Goal: Find specific page/section: Find specific page/section

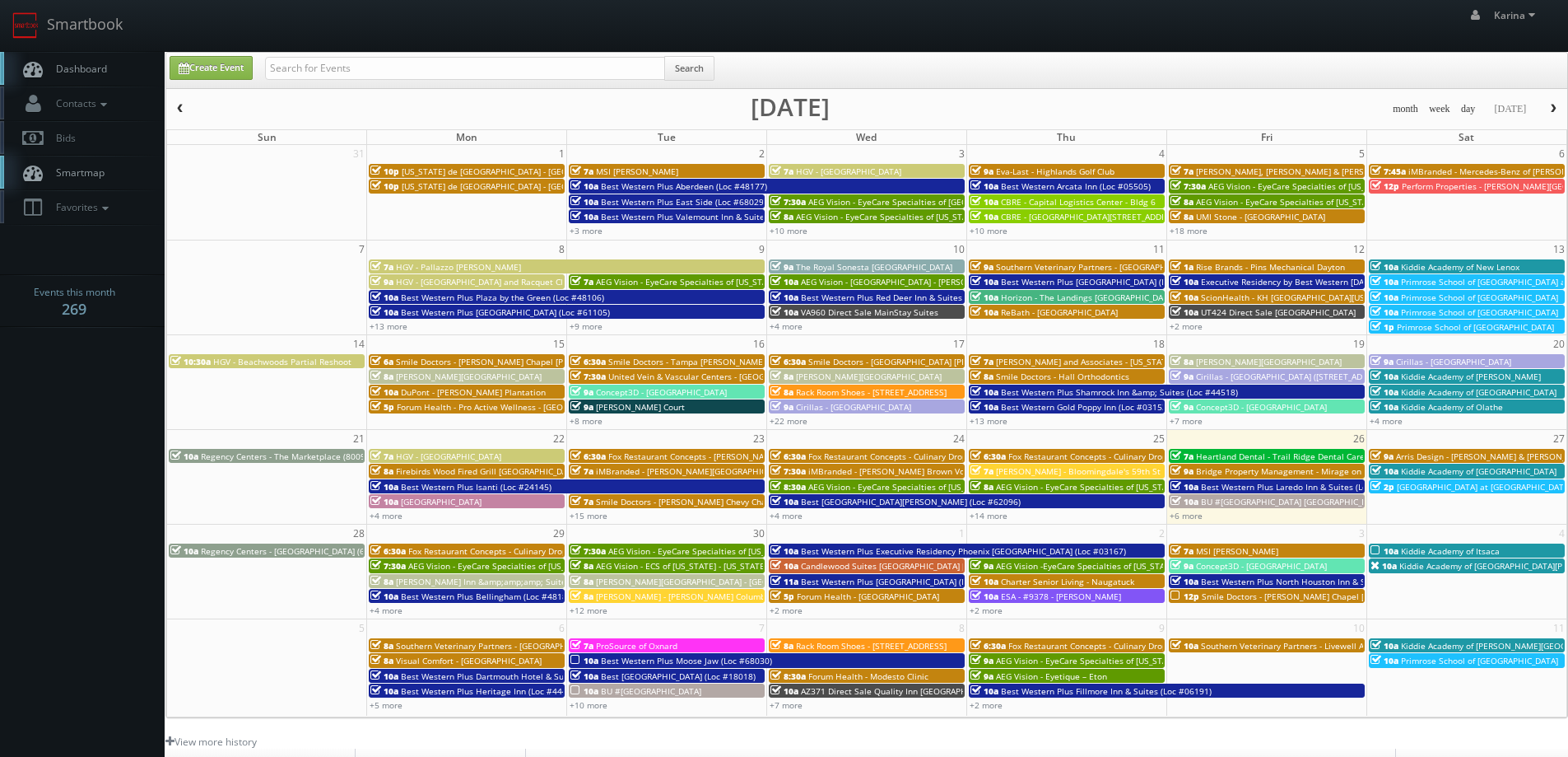
click at [127, 67] on link "Dashboard" at bounding box center [82, 68] width 165 height 34
click at [93, 73] on span "Dashboard" at bounding box center [76, 68] width 59 height 14
click at [48, 381] on body "Smartbook Toggle Side Navigation Toggle Top Navigation Karina Karina Profile Lo…" at bounding box center [784, 528] width 1568 height 1057
click at [105, 63] on span "Dashboard" at bounding box center [76, 68] width 59 height 14
click at [54, 430] on body "Smartbook Toggle Side Navigation Toggle Top Navigation Karina Karina Profile Lo…" at bounding box center [784, 528] width 1568 height 1057
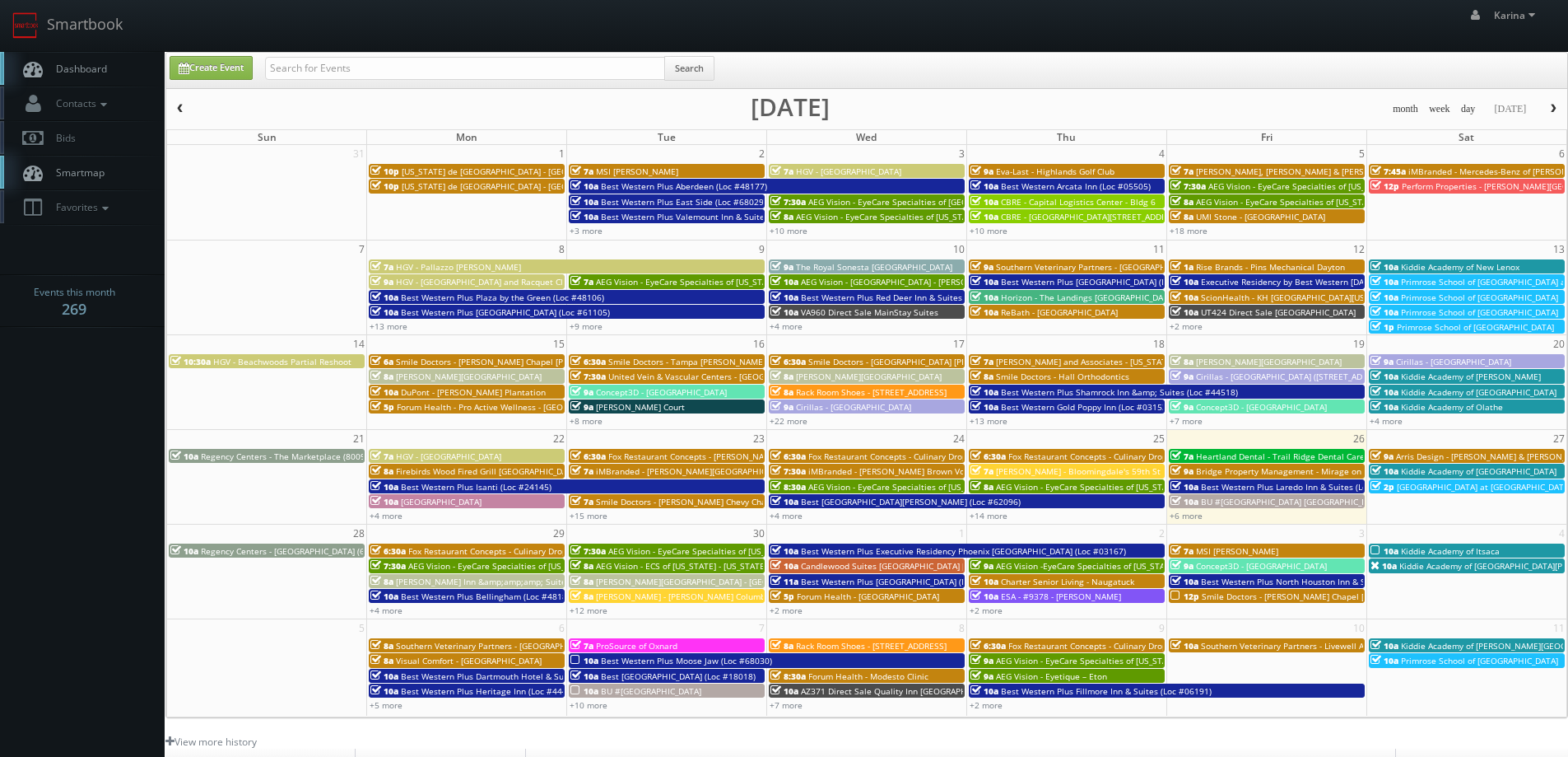
click at [98, 69] on span "Dashboard" at bounding box center [76, 68] width 59 height 14
click at [90, 66] on span "Dashboard" at bounding box center [76, 68] width 59 height 14
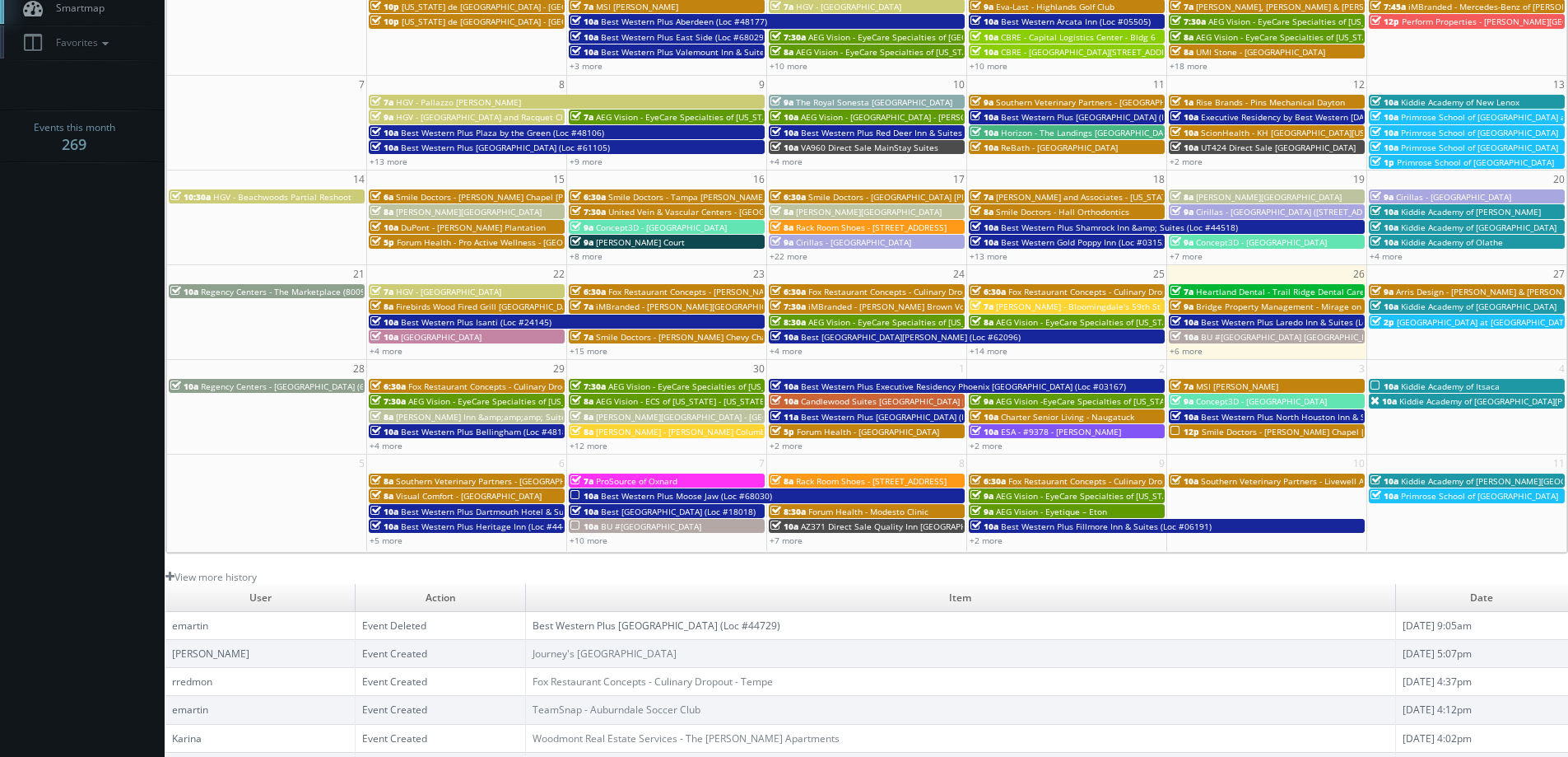
scroll to position [247, 0]
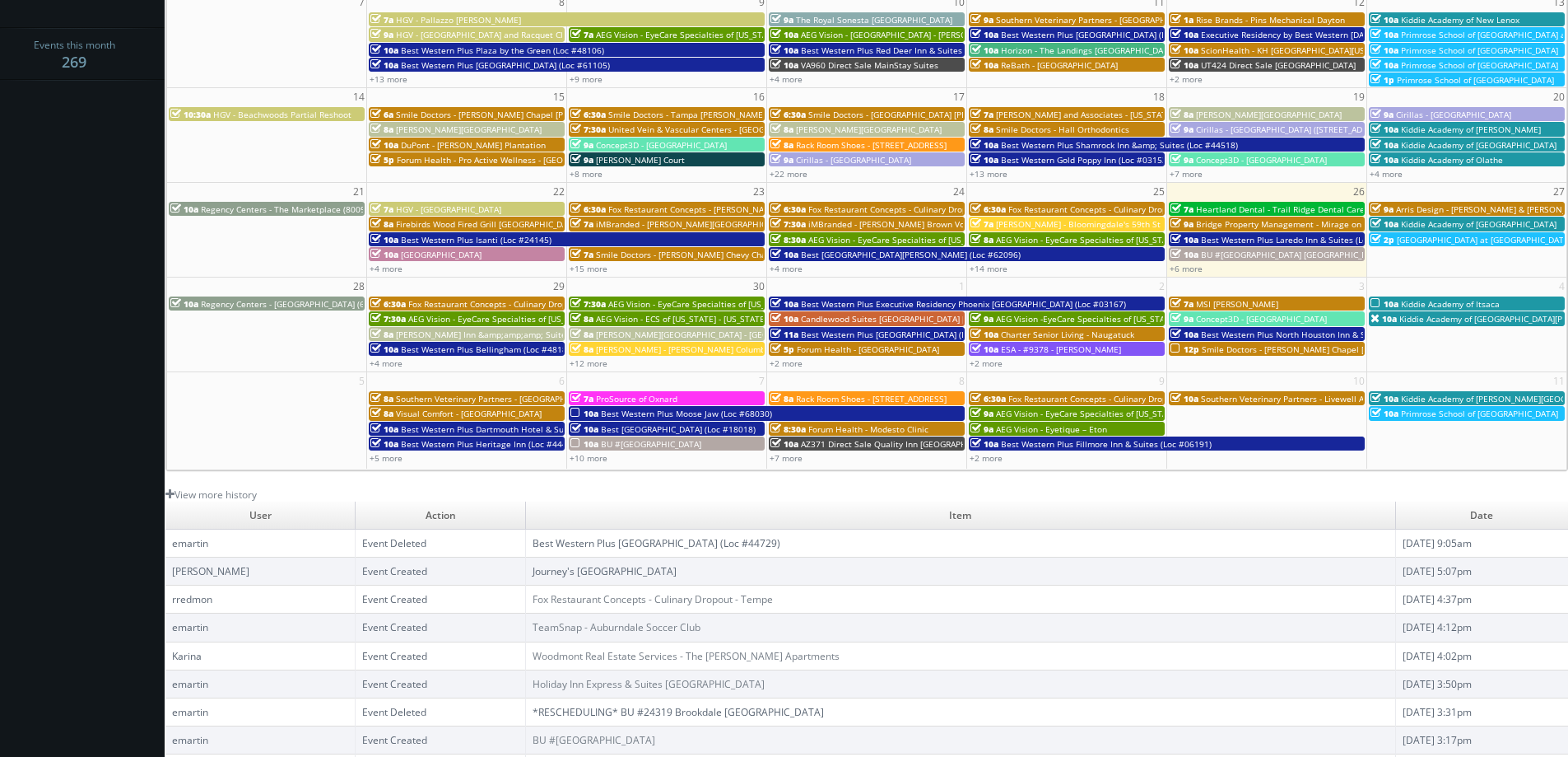
click at [677, 570] on link "Journey's [GEOGRAPHIC_DATA]" at bounding box center [605, 570] width 144 height 14
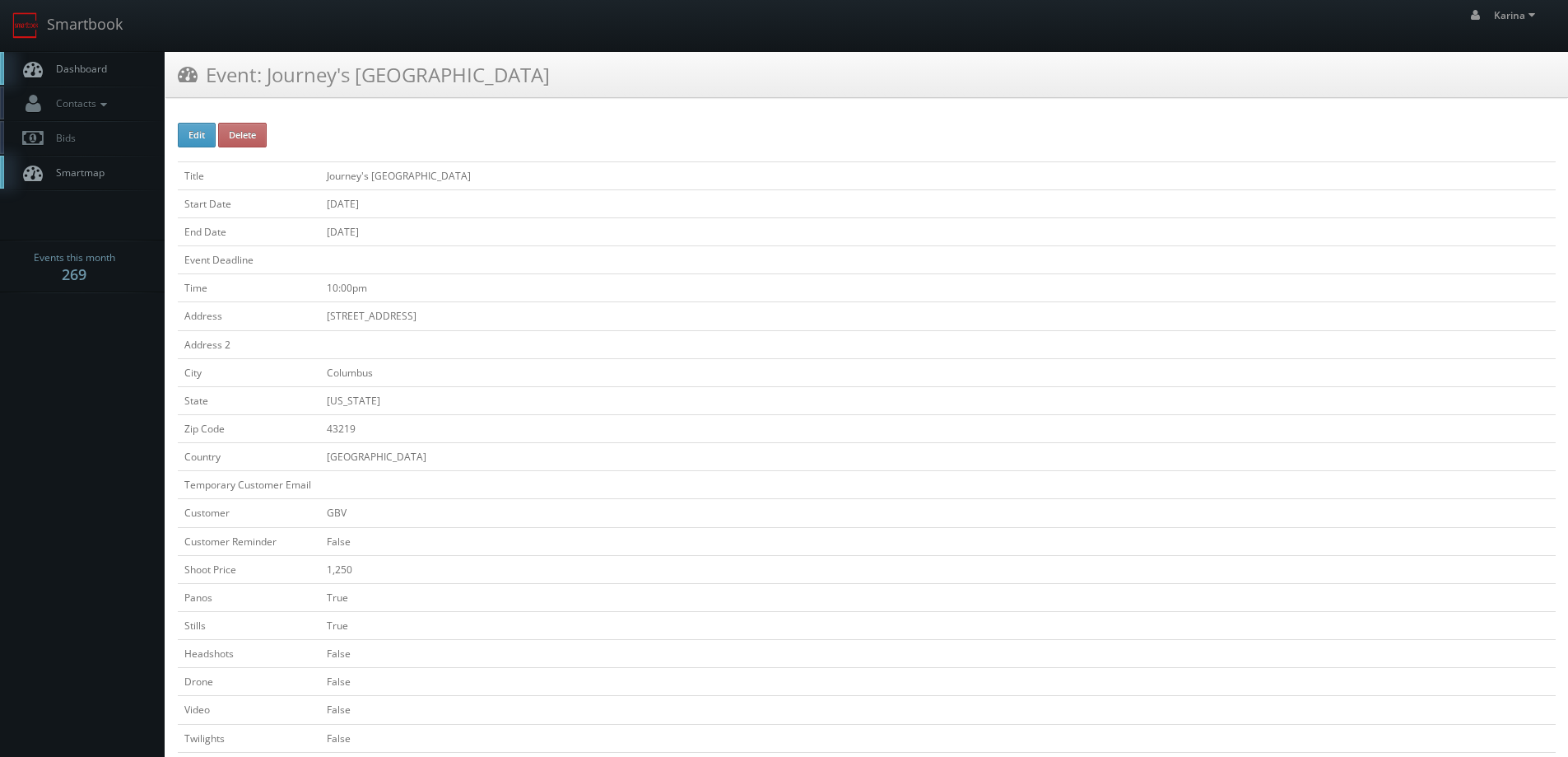
click at [80, 66] on span "Dashboard" at bounding box center [76, 68] width 59 height 14
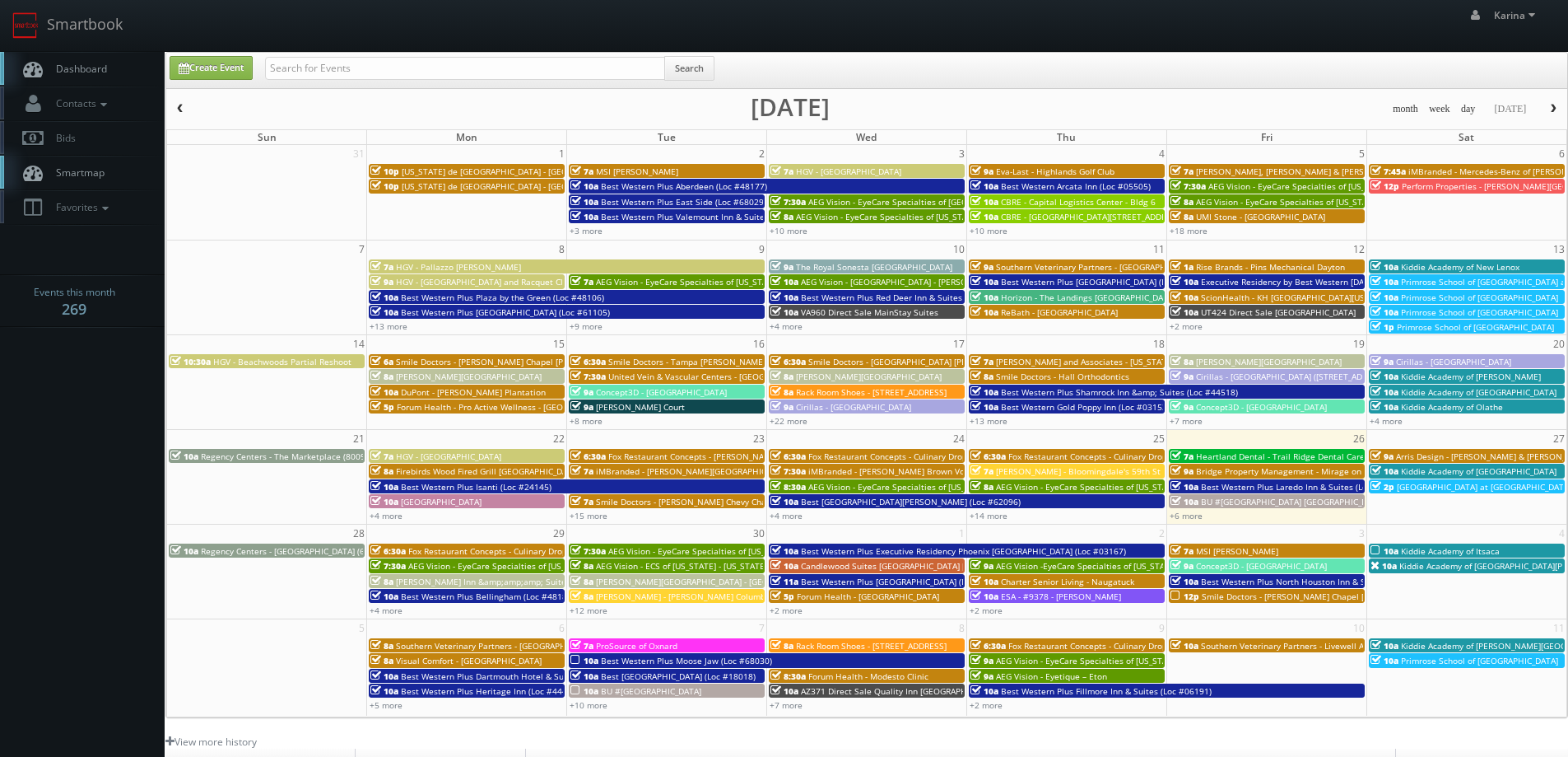
scroll to position [300, 0]
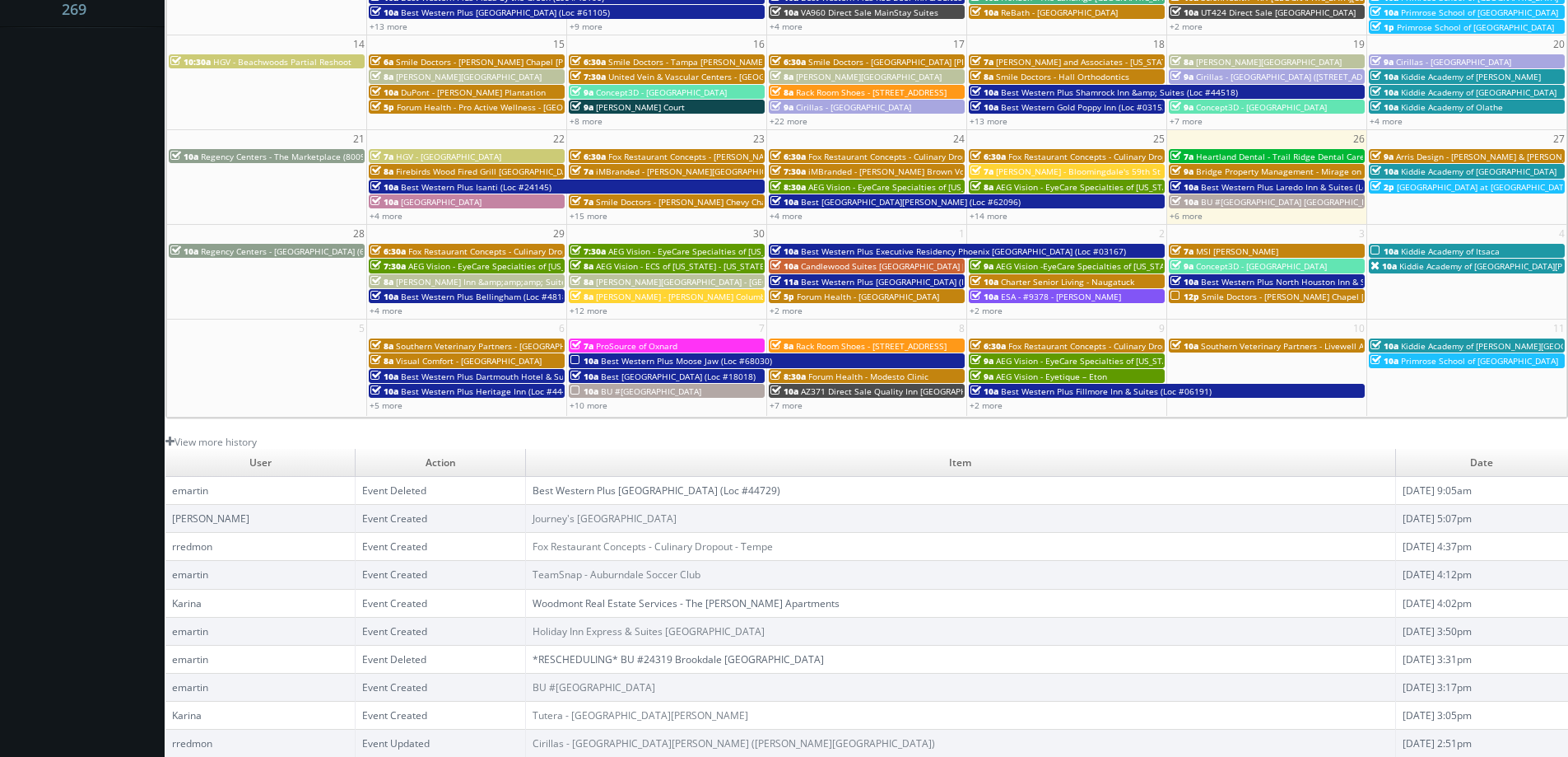
click at [623, 601] on link "Woodmont Real Estate Services - The [PERSON_NAME] Apartments" at bounding box center [686, 602] width 307 height 14
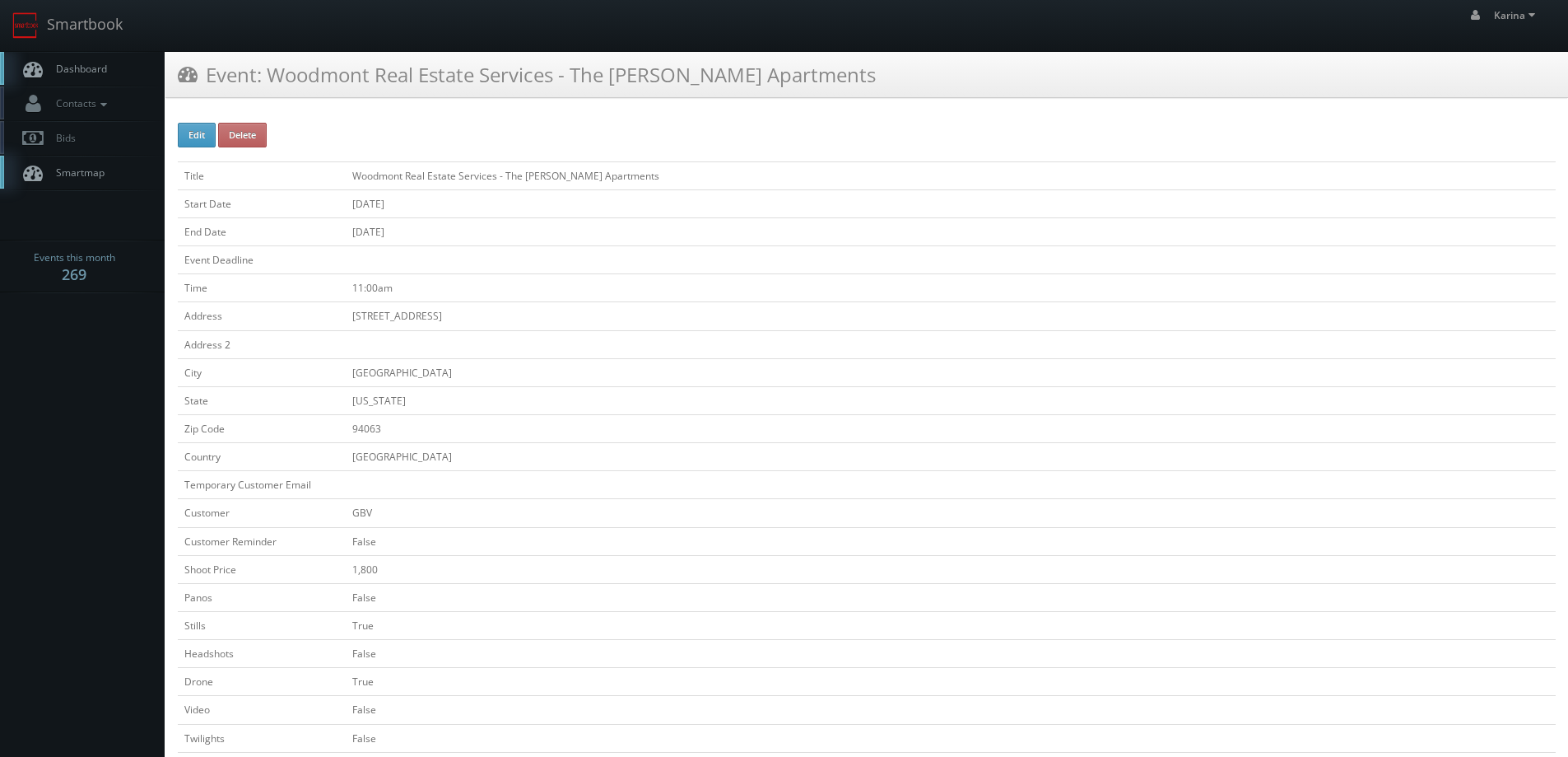
click at [89, 69] on span "Dashboard" at bounding box center [76, 68] width 59 height 14
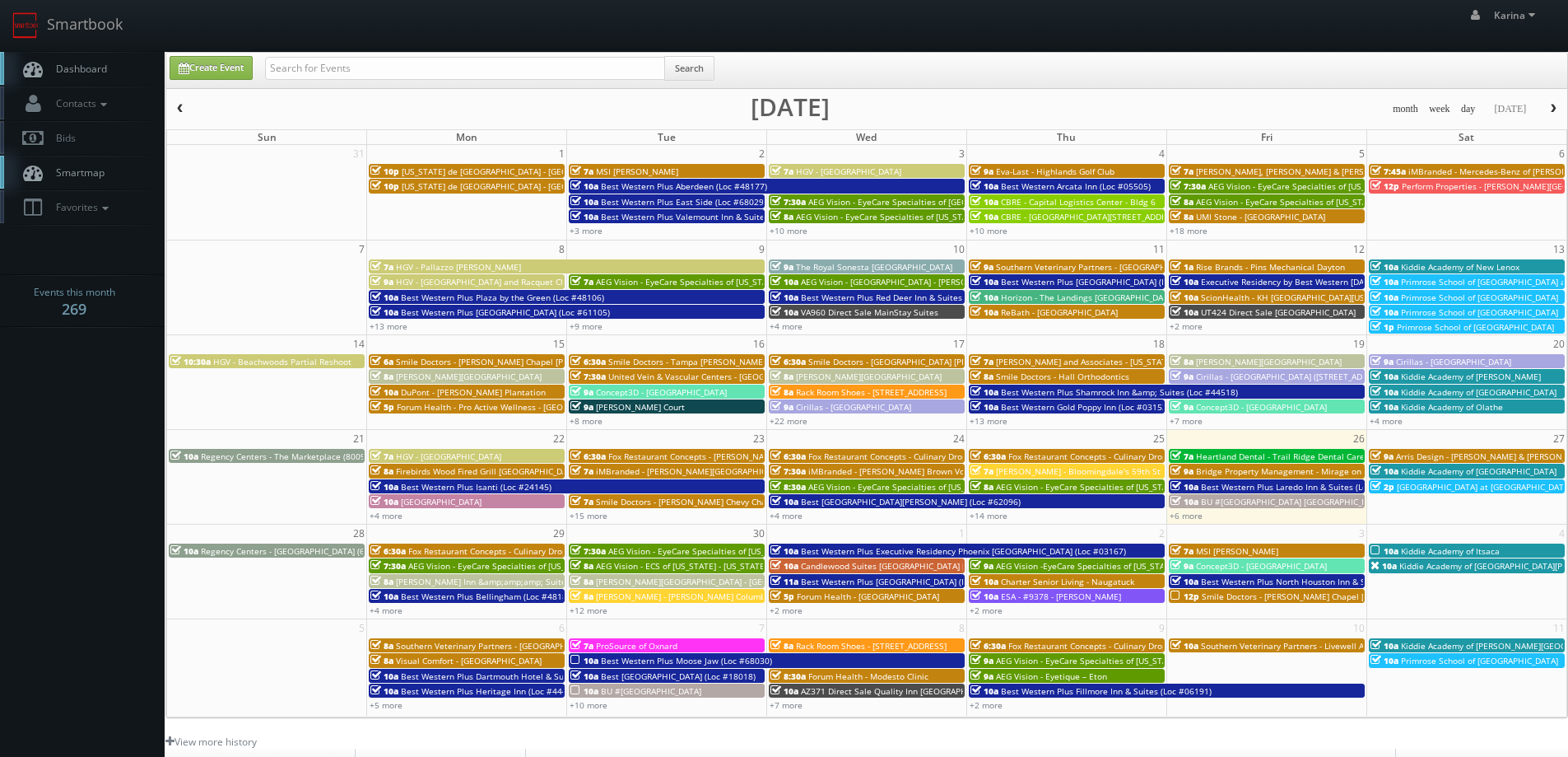
click at [91, 60] on link "Dashboard" at bounding box center [82, 68] width 165 height 34
click at [98, 65] on span "Dashboard" at bounding box center [76, 68] width 59 height 14
click at [86, 60] on link "Dashboard" at bounding box center [82, 68] width 165 height 34
click at [96, 76] on link "Dashboard" at bounding box center [82, 68] width 165 height 34
click at [295, 56] on div "Create Event Search" at bounding box center [867, 70] width 1400 height 36
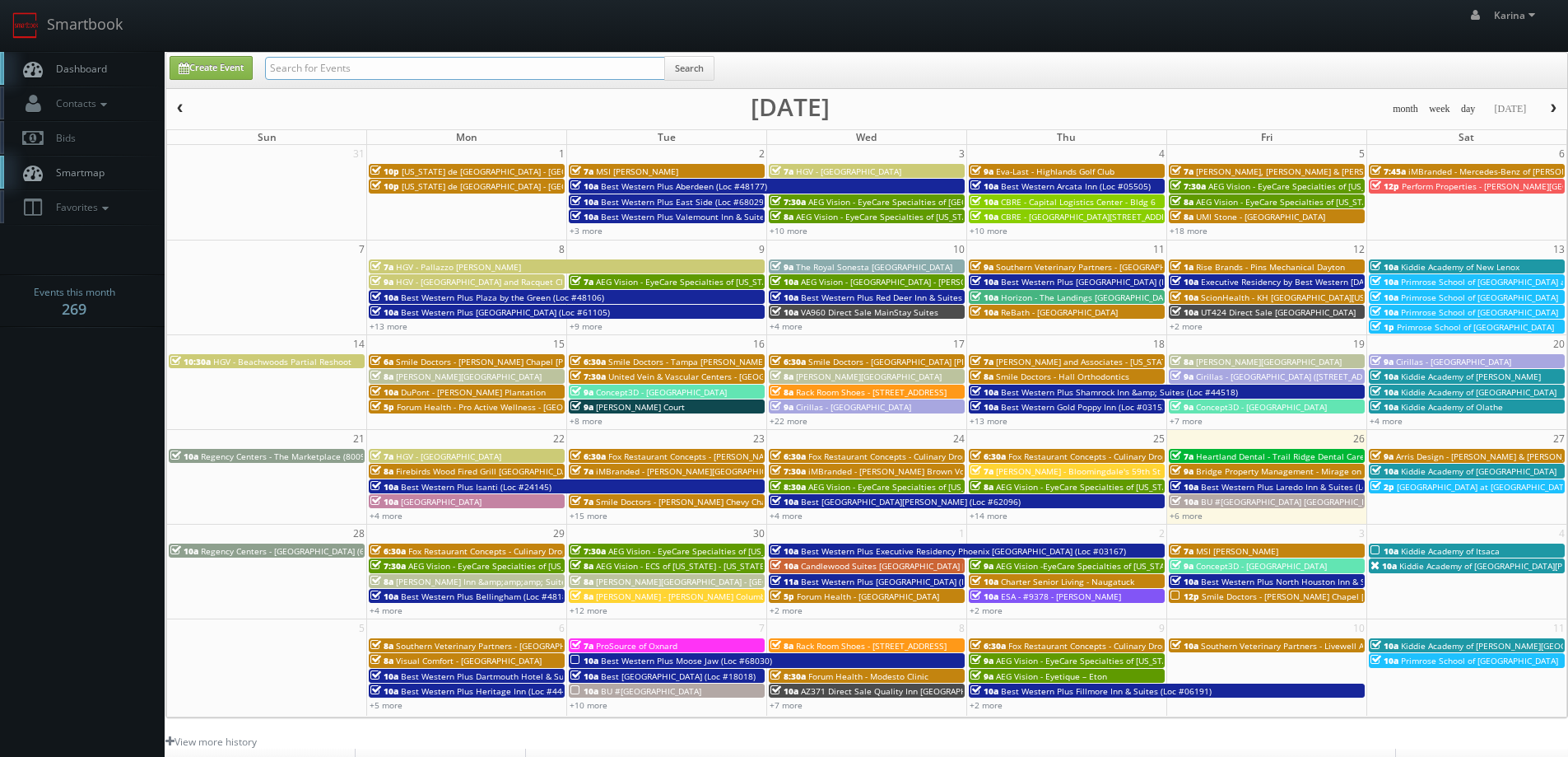
click at [301, 60] on input "text" at bounding box center [464, 67] width 400 height 23
type input "bill larned"
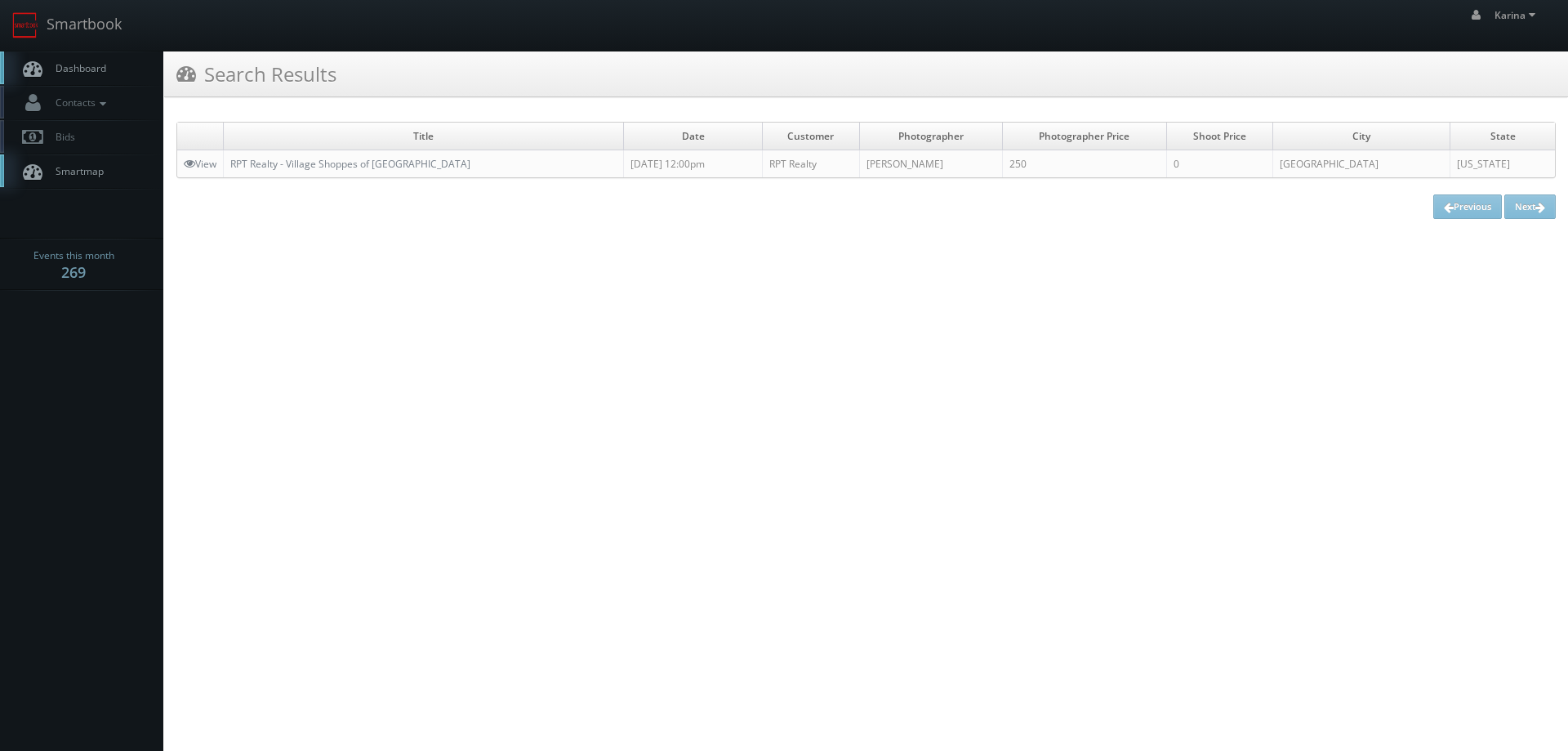
click at [88, 70] on span "Dashboard" at bounding box center [76, 68] width 59 height 14
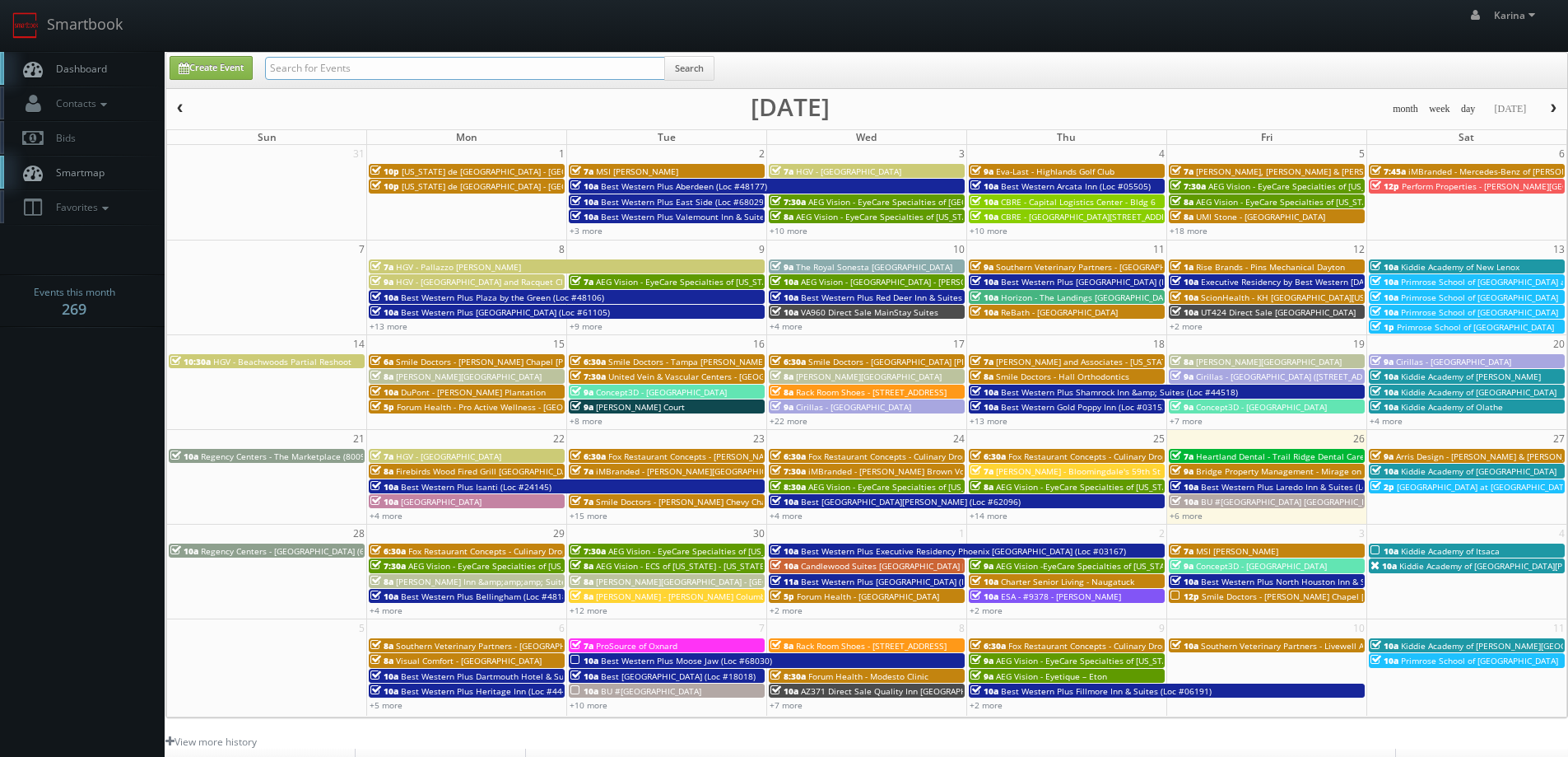
click at [368, 69] on input "text" at bounding box center [464, 67] width 400 height 23
type input "bill"
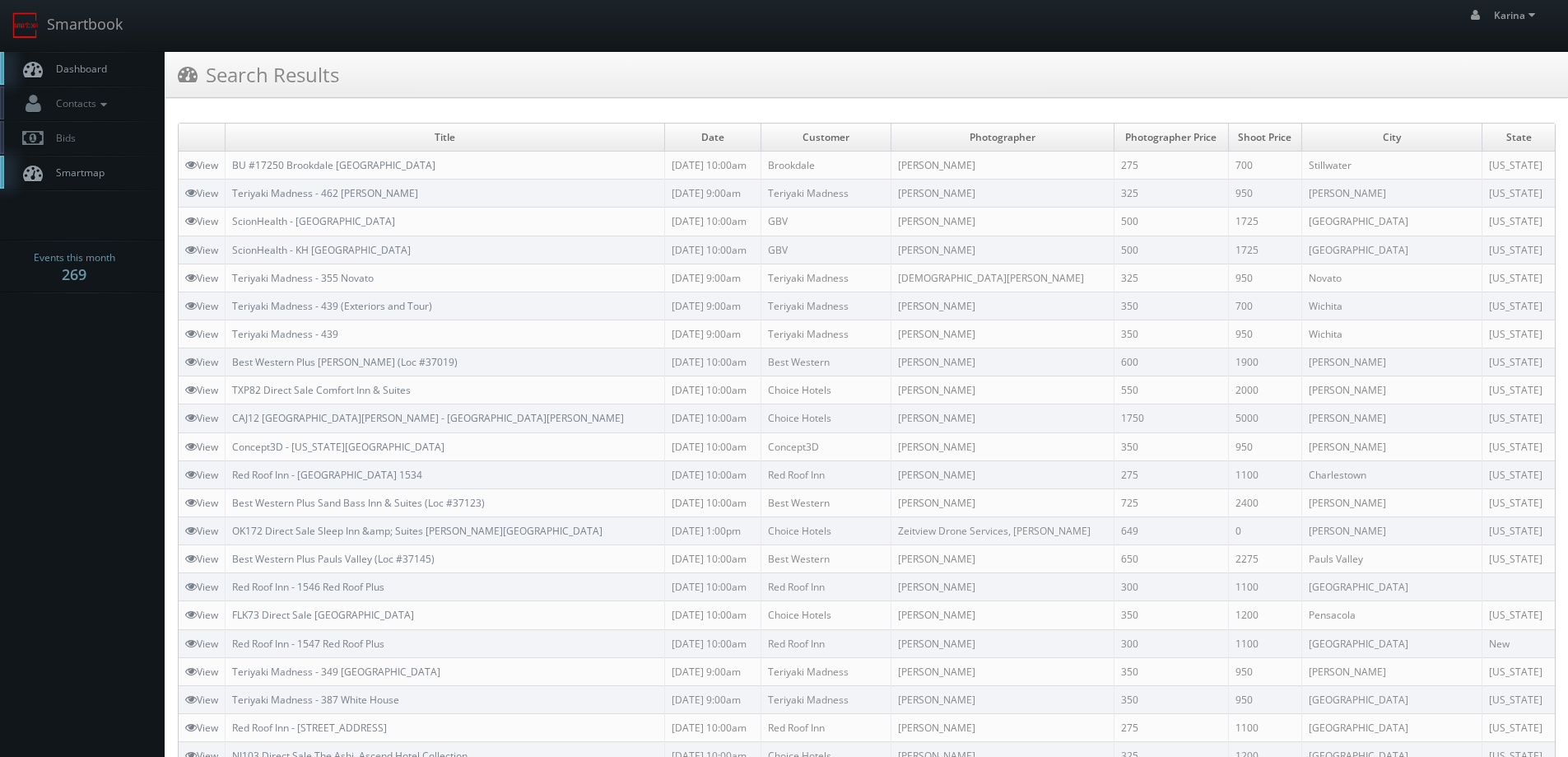
click at [90, 66] on span "Dashboard" at bounding box center [76, 68] width 59 height 14
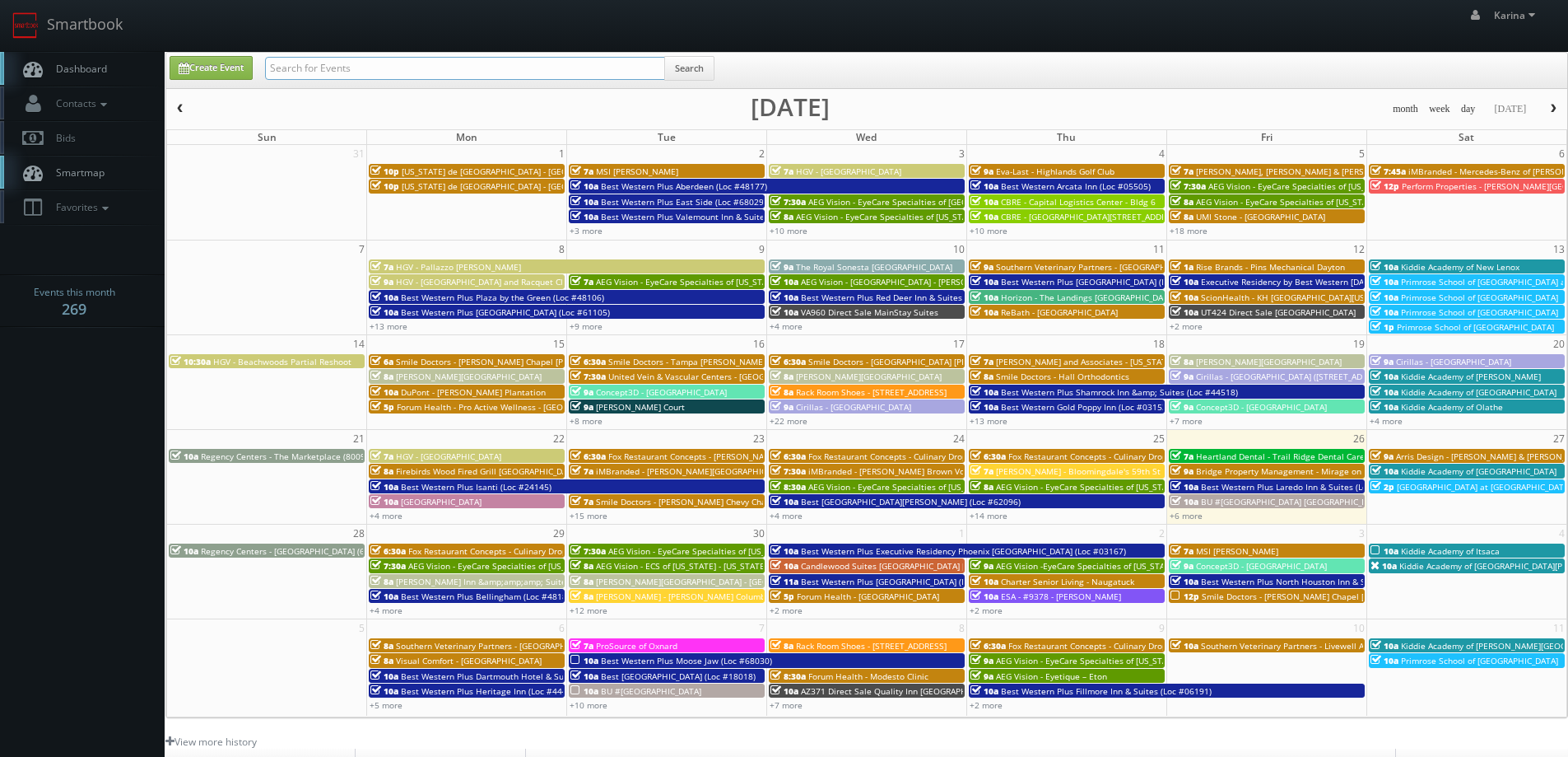
click at [355, 69] on input "text" at bounding box center [464, 67] width 400 height 23
type input "[PERSON_NAME]"
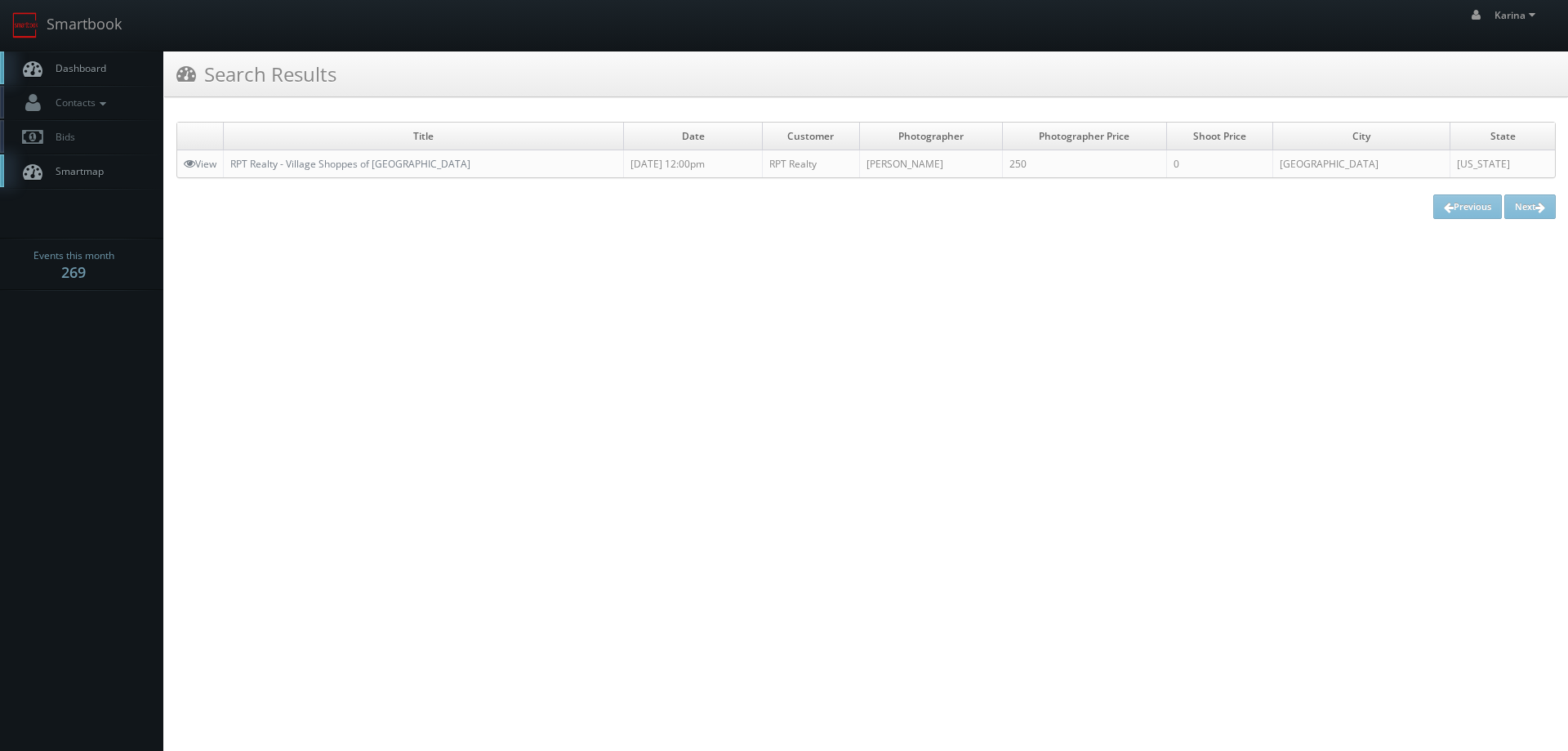
click at [98, 72] on span "Dashboard" at bounding box center [76, 68] width 59 height 14
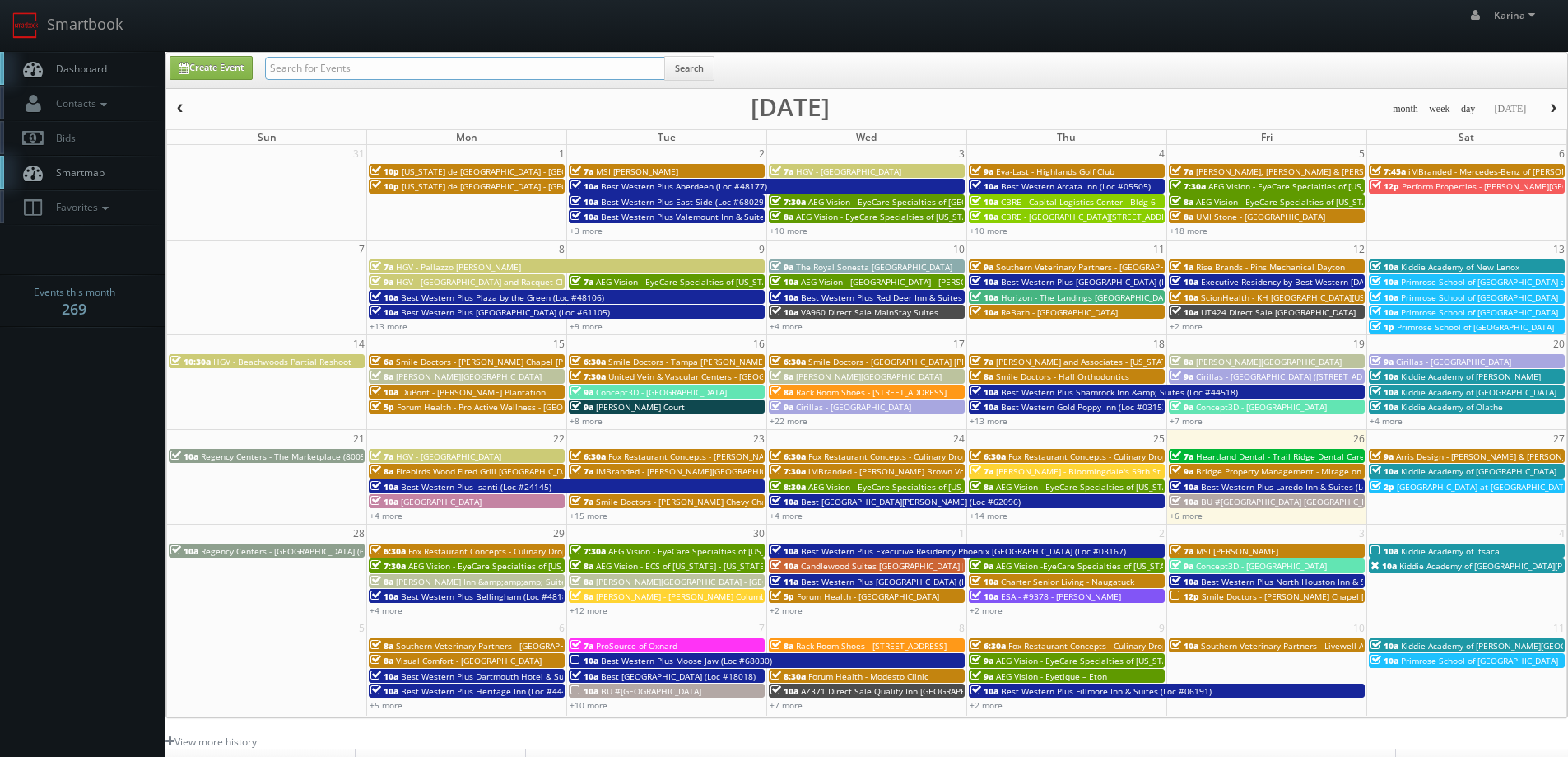
paste input "[PERSON_NAME]"
type input "[PERSON_NAME]"
click at [687, 71] on button "Search" at bounding box center [688, 67] width 50 height 25
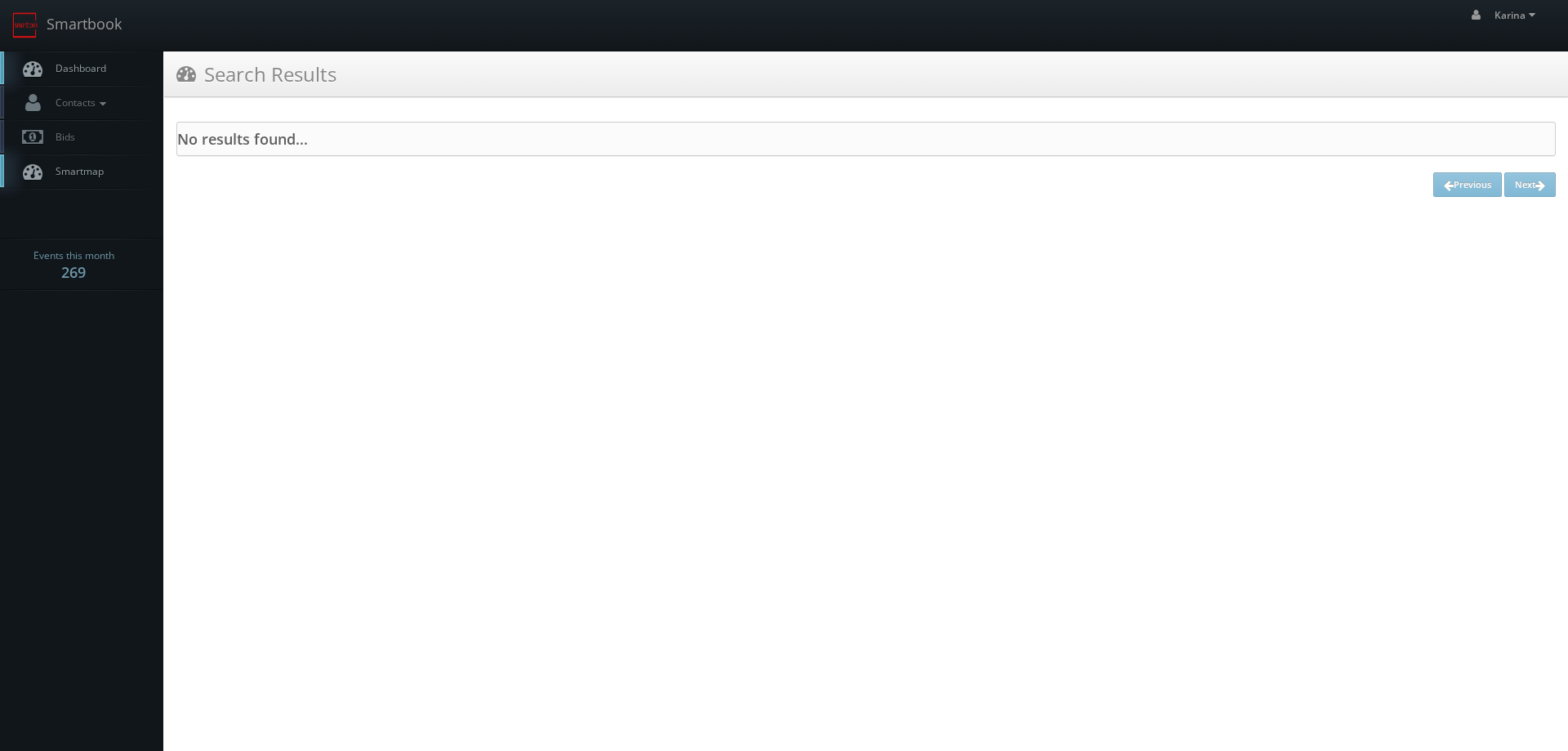
click at [102, 64] on span "Dashboard" at bounding box center [76, 68] width 59 height 14
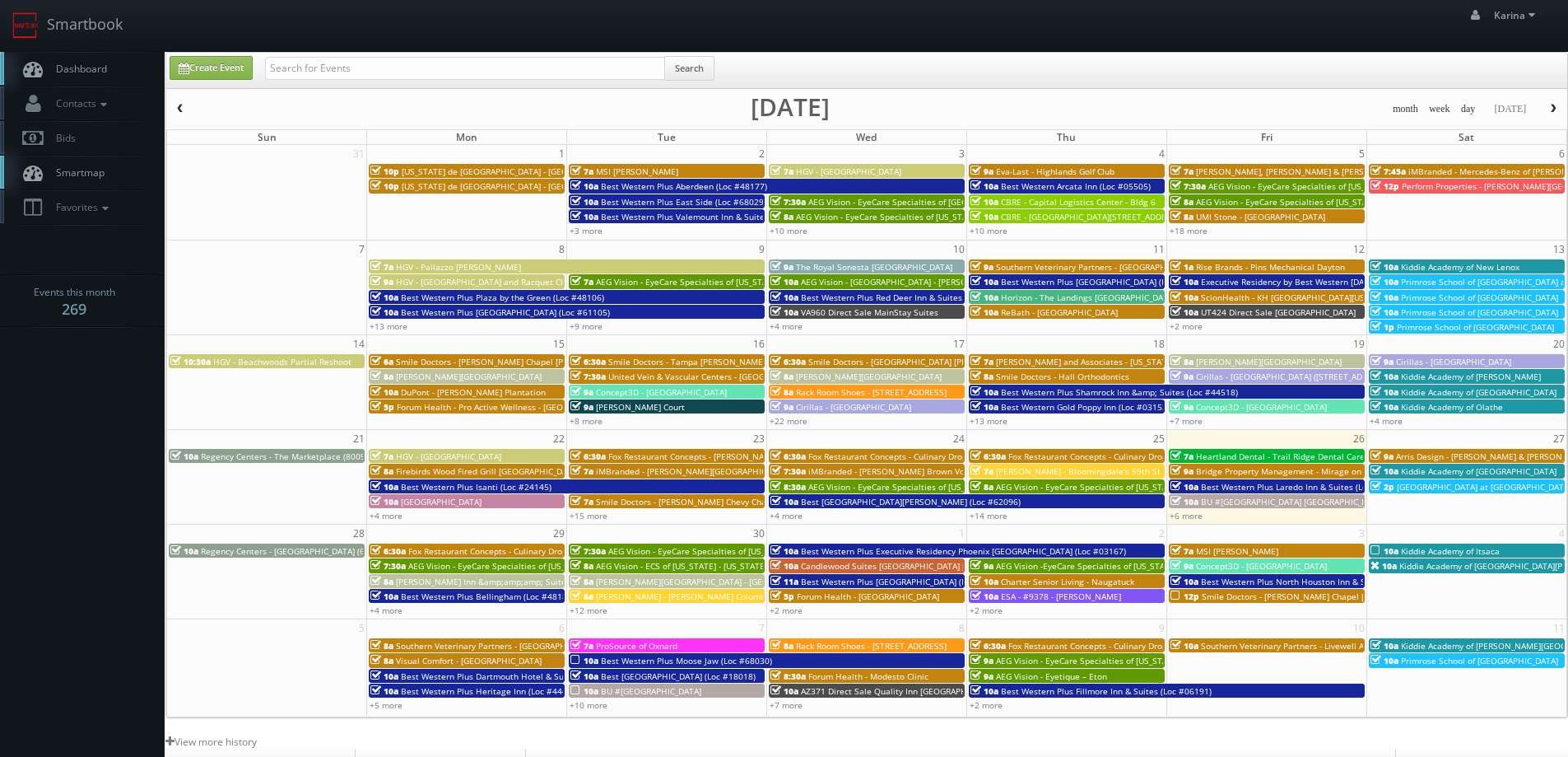
click at [99, 58] on link "Dashboard" at bounding box center [82, 68] width 165 height 34
click at [95, 77] on link "Dashboard" at bounding box center [82, 68] width 165 height 34
click at [116, 78] on link "Dashboard" at bounding box center [82, 68] width 165 height 34
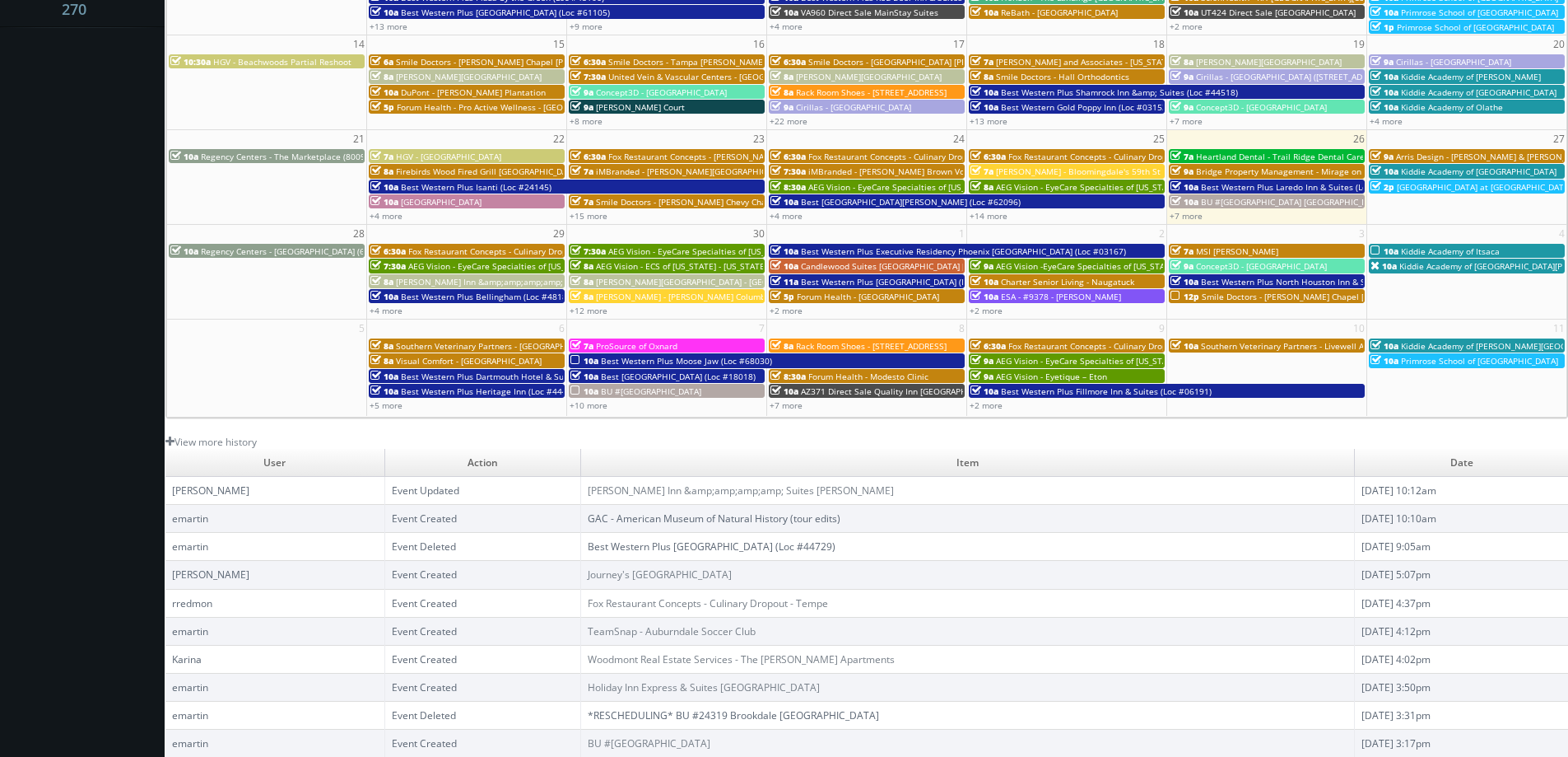
click at [670, 522] on link "GAC - American Museum of Natural History (tour edits)" at bounding box center [714, 517] width 253 height 14
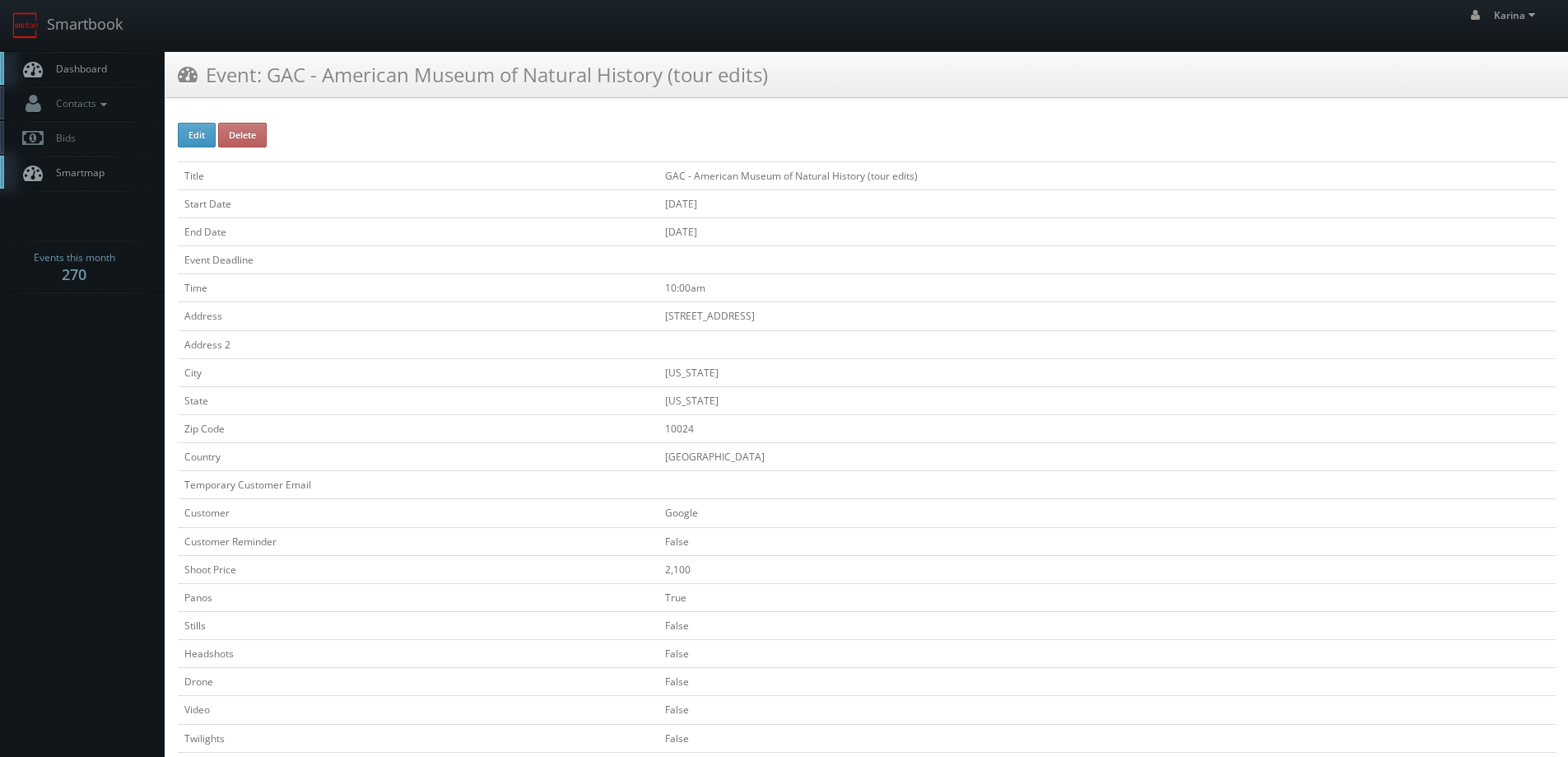
click at [91, 75] on span "Dashboard" at bounding box center [76, 68] width 59 height 14
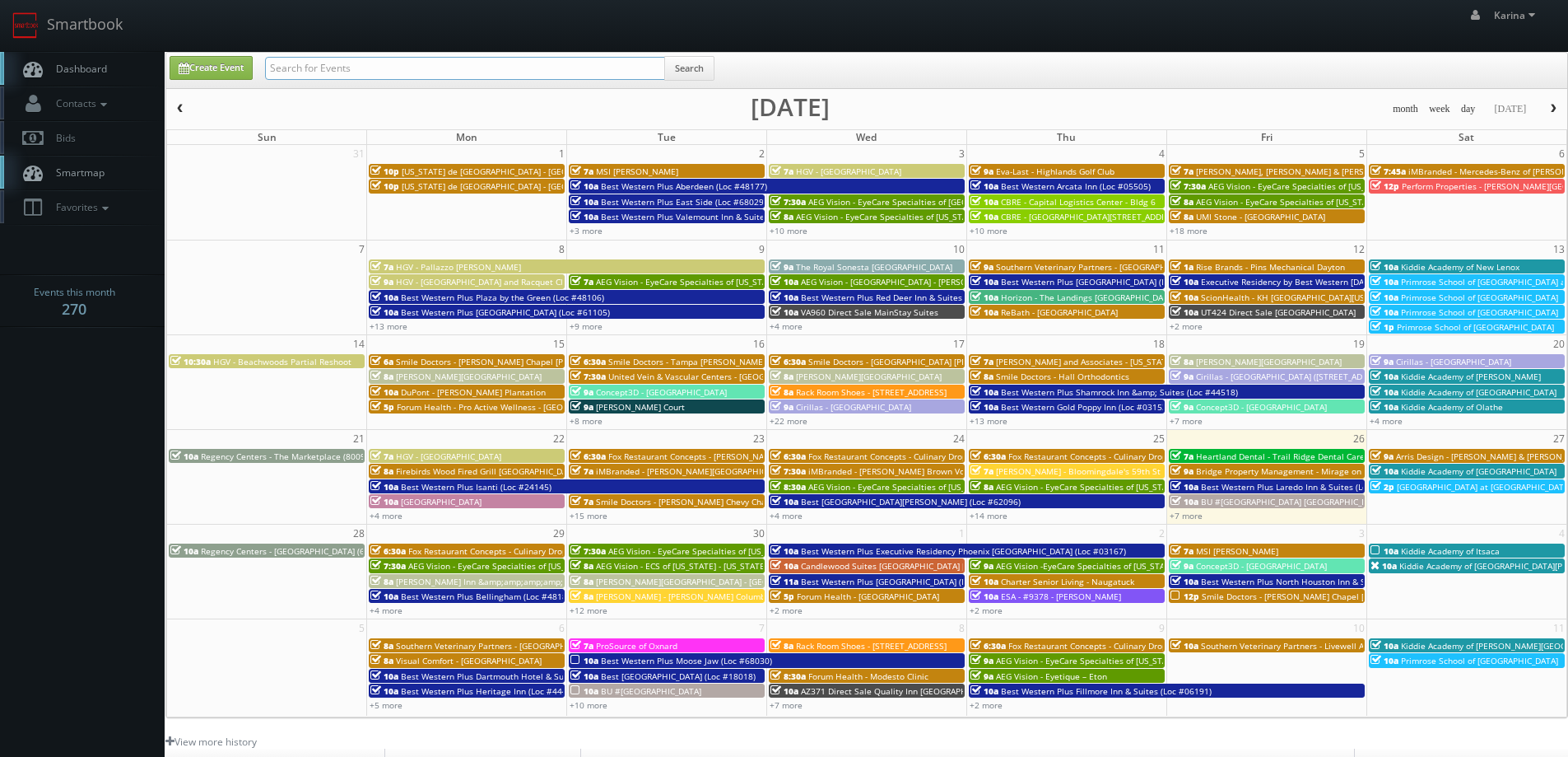
click at [366, 62] on input "text" at bounding box center [464, 67] width 400 height 23
type input "brookfield"
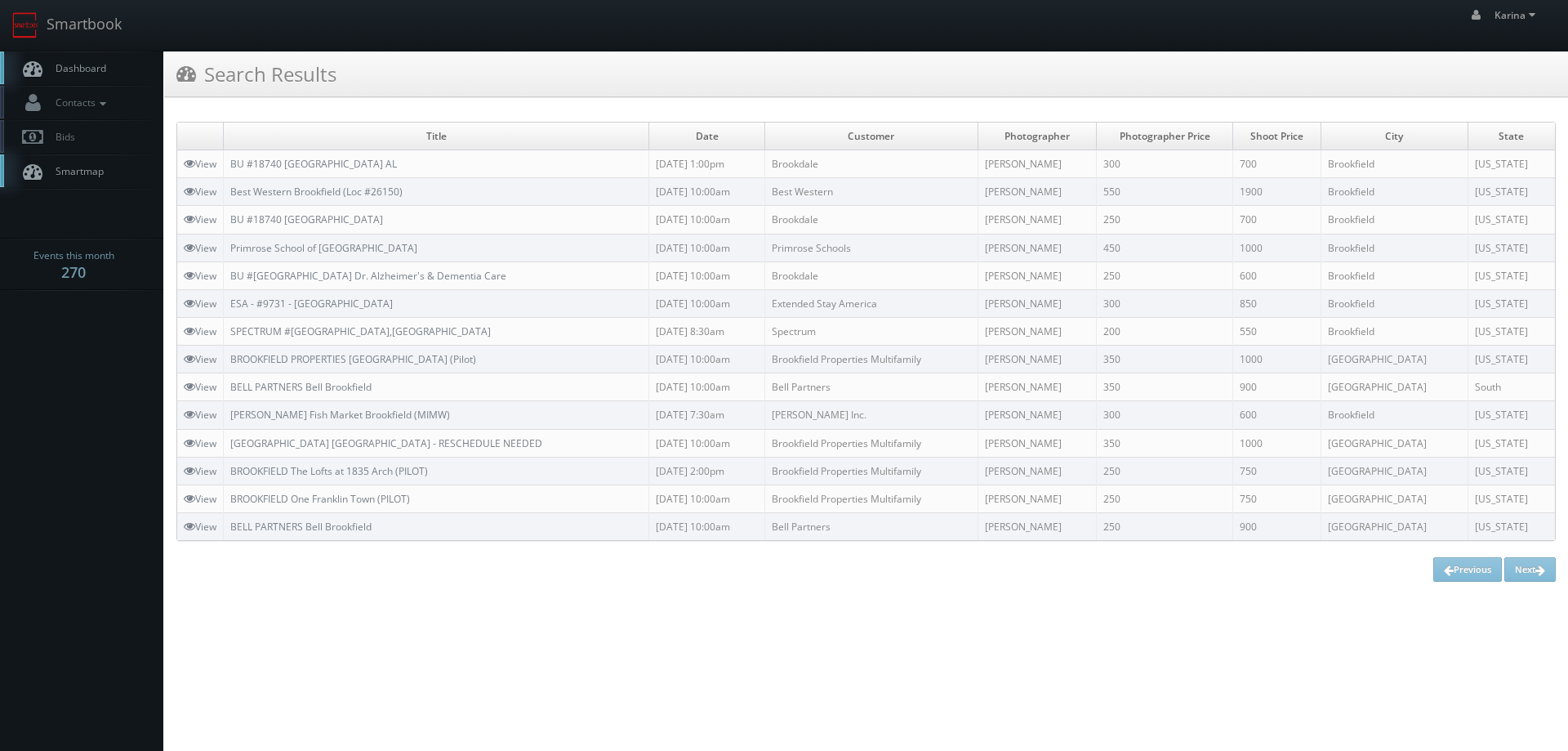
click at [105, 66] on span "Dashboard" at bounding box center [76, 68] width 59 height 14
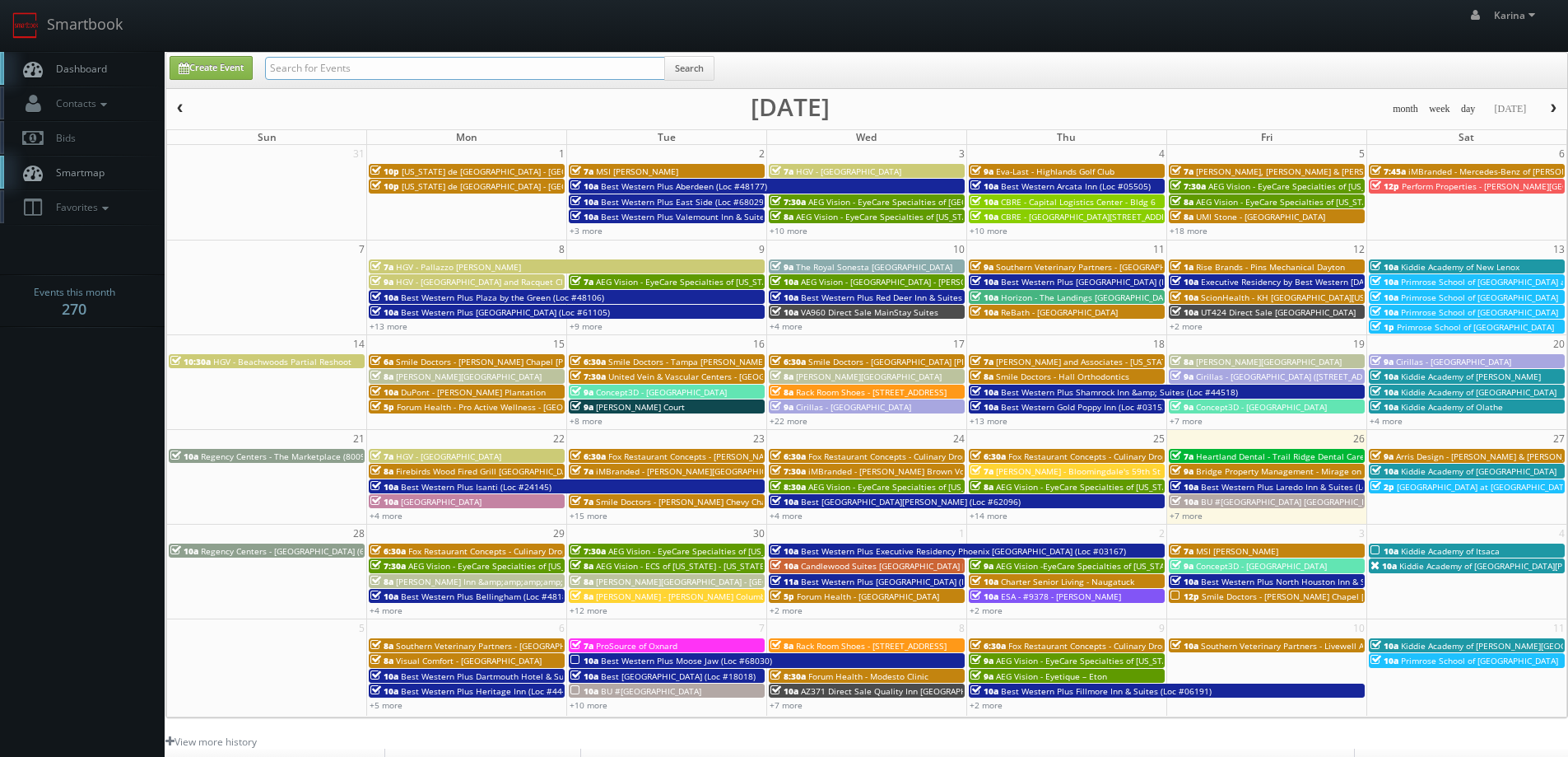
click at [319, 73] on input "text" at bounding box center [464, 67] width 400 height 23
type input "[PERSON_NAME]"
click at [690, 60] on button "Search" at bounding box center [688, 67] width 50 height 25
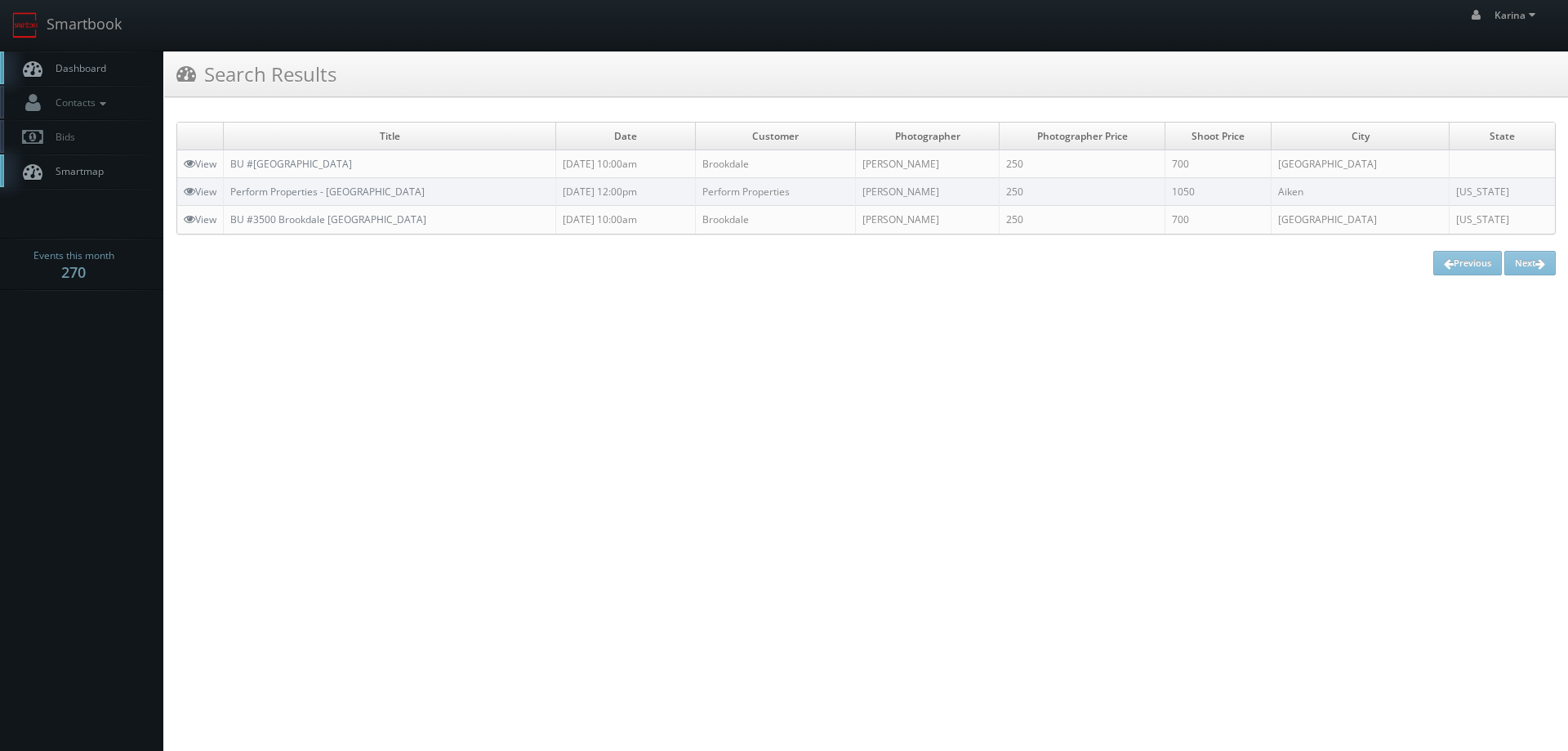
click at [70, 72] on span "Dashboard" at bounding box center [76, 68] width 59 height 14
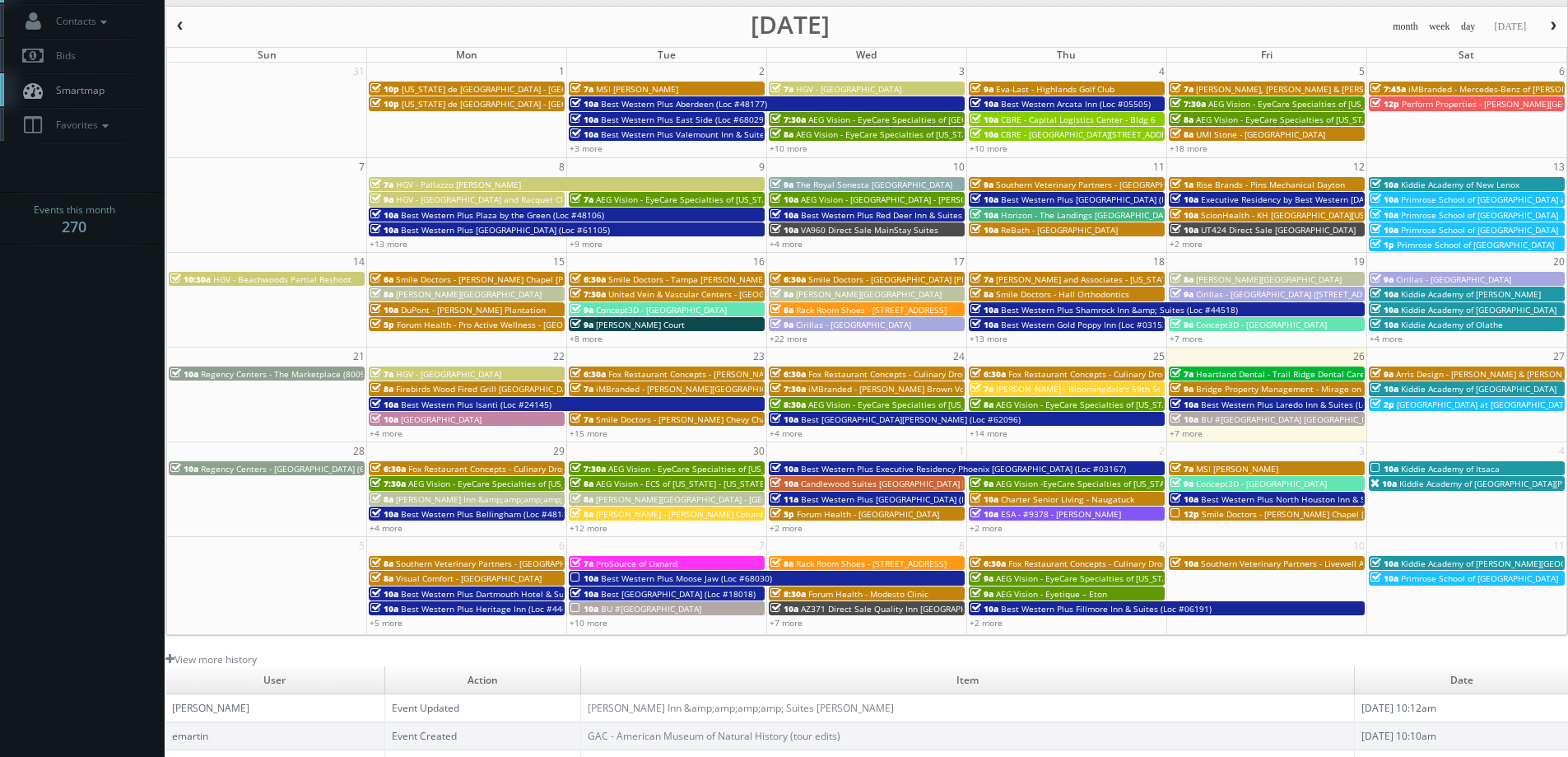
scroll to position [300, 0]
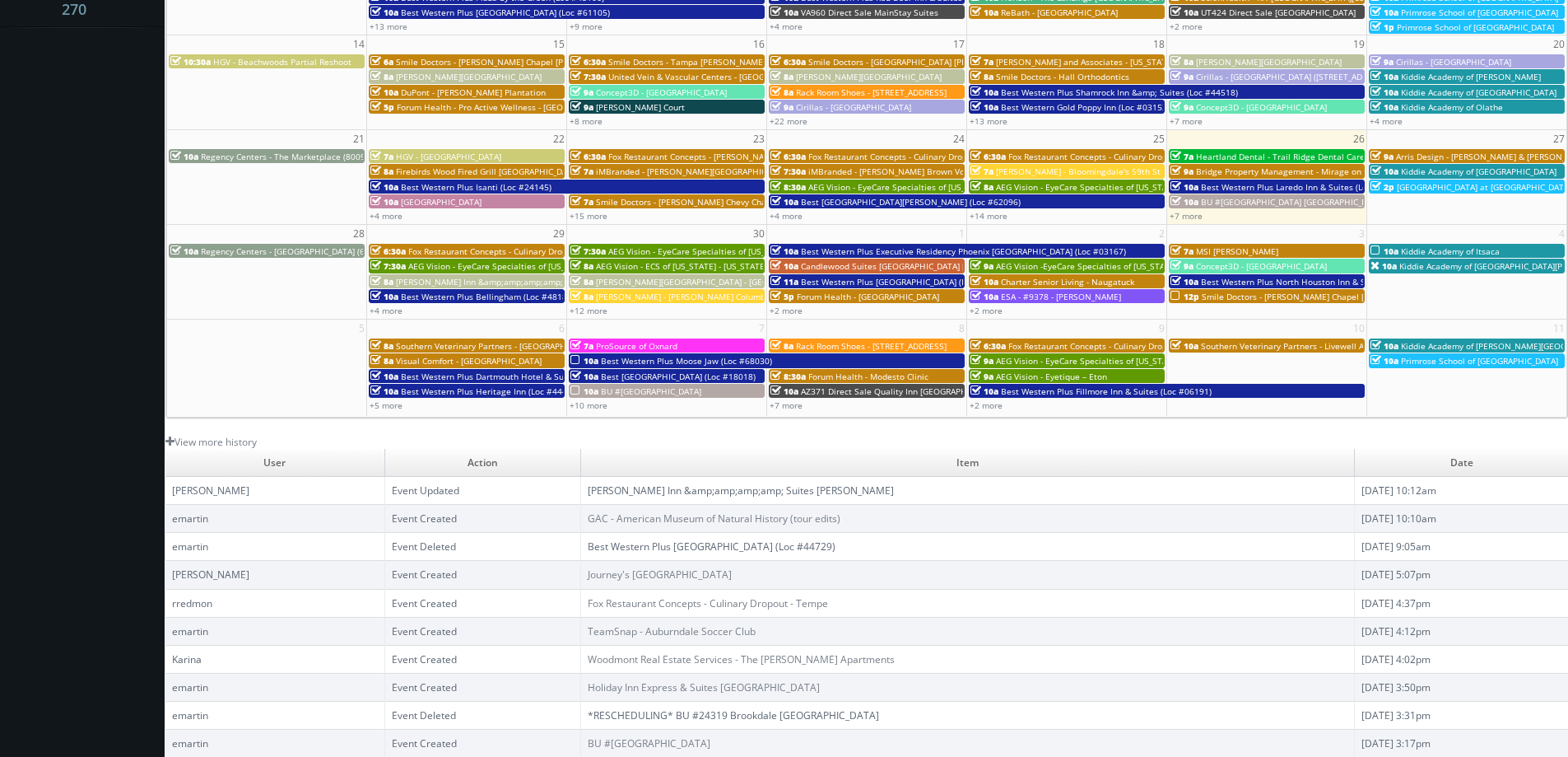
click at [638, 492] on link "[PERSON_NAME] Inn &amp;amp;amp;amp; Suites [PERSON_NAME]" at bounding box center [740, 490] width 306 height 14
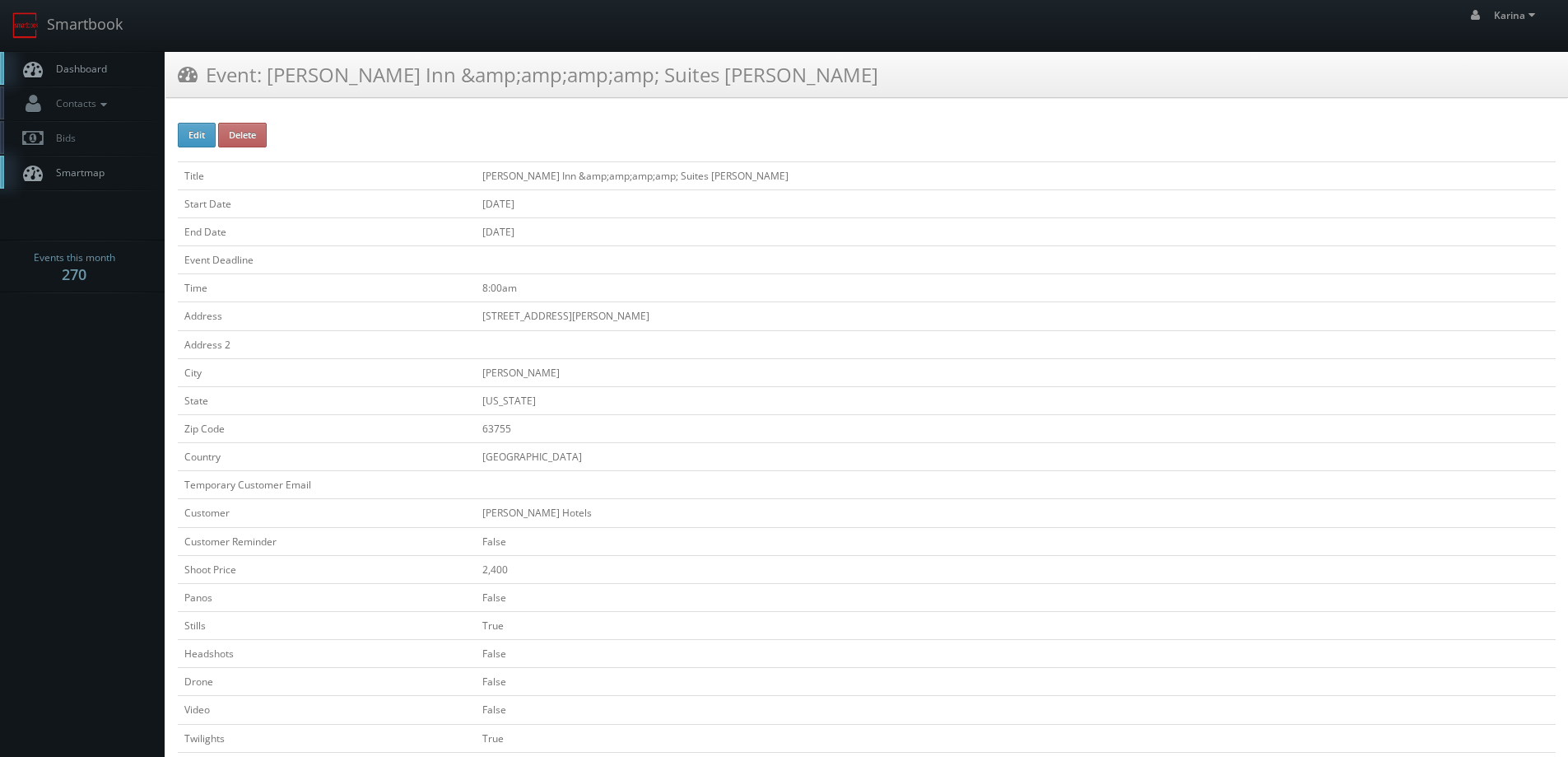
click at [78, 68] on span "Dashboard" at bounding box center [76, 68] width 59 height 14
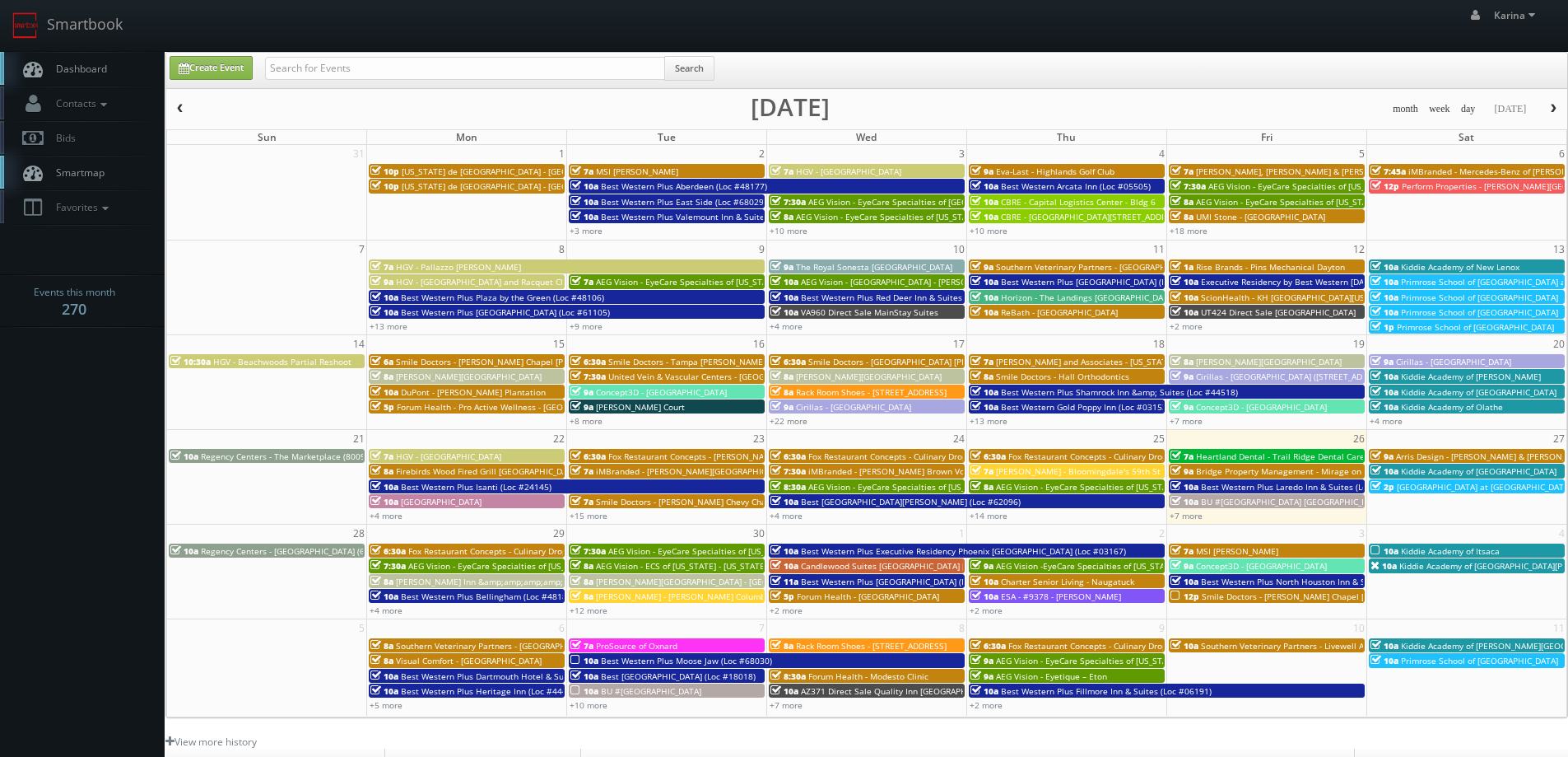
click at [96, 66] on span "Dashboard" at bounding box center [76, 68] width 59 height 14
click at [78, 70] on span "Dashboard" at bounding box center [76, 68] width 59 height 14
click at [61, 430] on body "Smartbook Toggle Side Navigation Toggle Top Navigation Karina Karina Profile Lo…" at bounding box center [784, 528] width 1568 height 1057
click at [91, 73] on span "Dashboard" at bounding box center [76, 68] width 59 height 14
click at [74, 72] on span "Dashboard" at bounding box center [76, 68] width 59 height 14
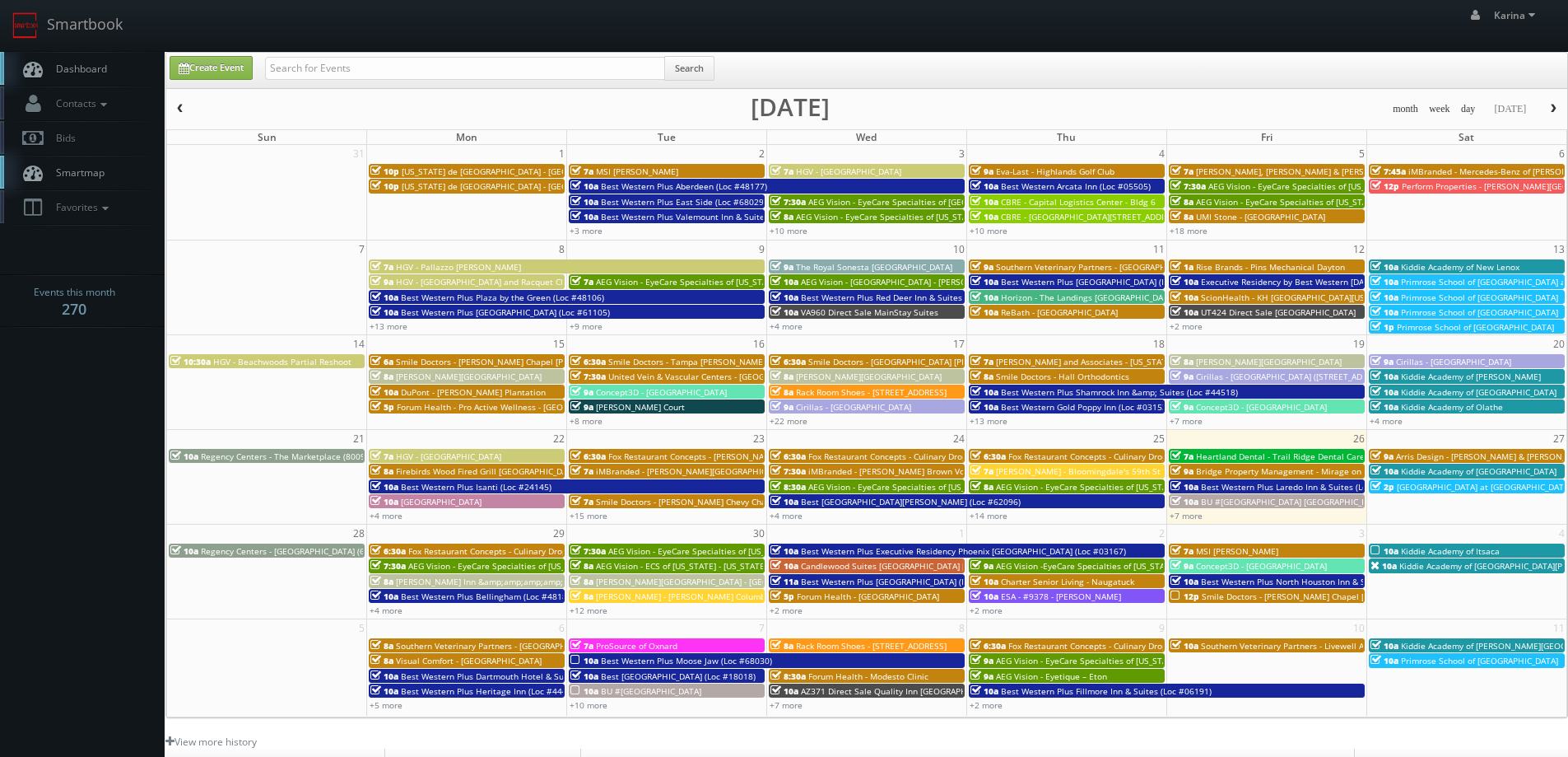
click at [77, 63] on span "Dashboard" at bounding box center [76, 68] width 59 height 14
